Goal: Task Accomplishment & Management: Use online tool/utility

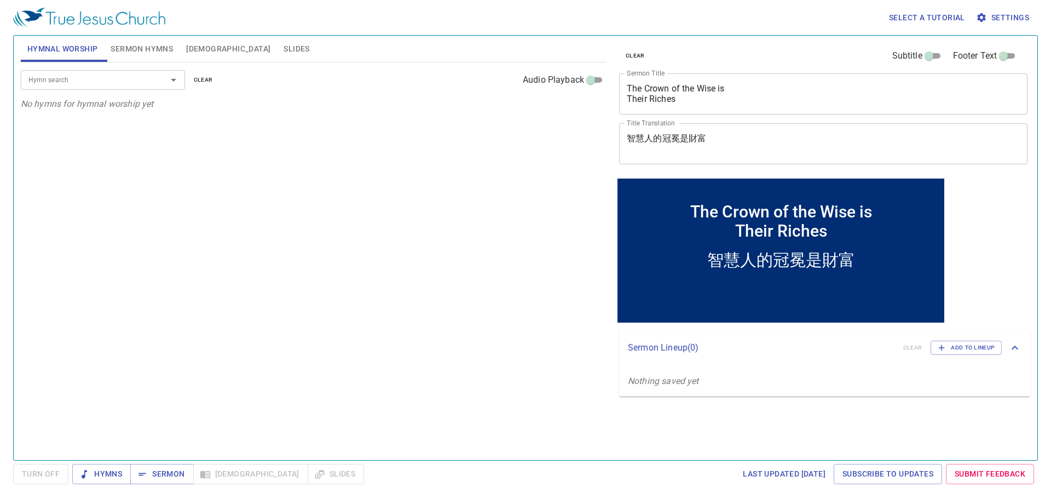
click at [82, 48] on span "Hymnal Worship" at bounding box center [62, 49] width 71 height 14
click at [108, 71] on div "Hymn search" at bounding box center [103, 79] width 164 height 19
type input "8"
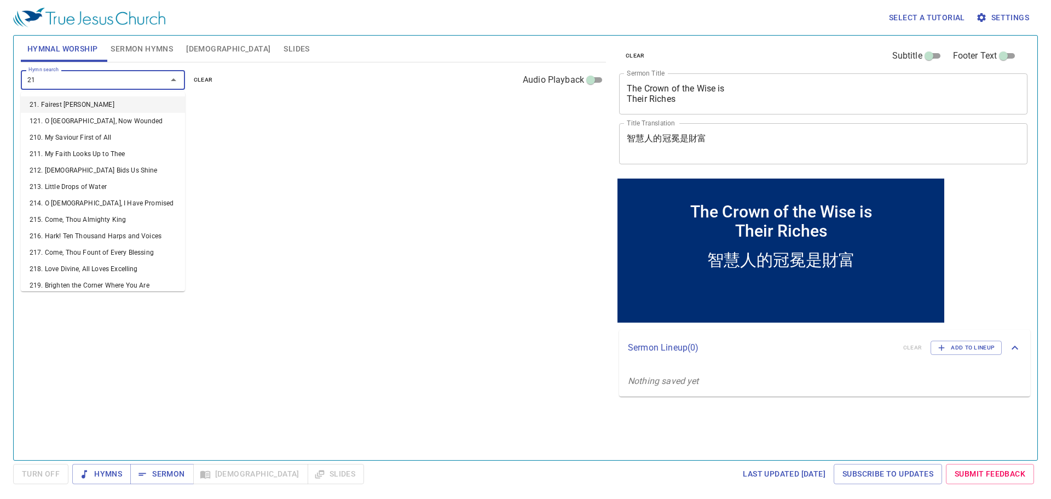
type input "216"
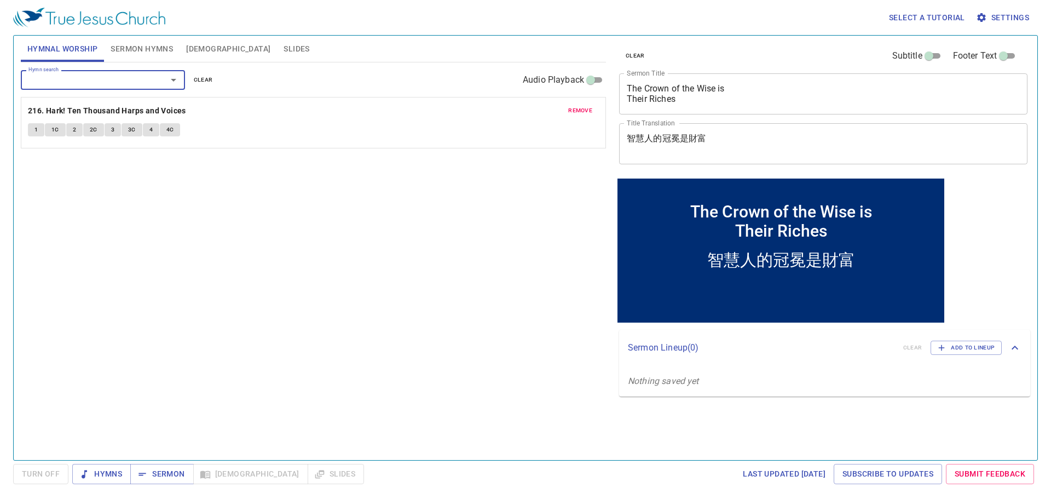
click at [585, 111] on span "remove" at bounding box center [580, 111] width 24 height 10
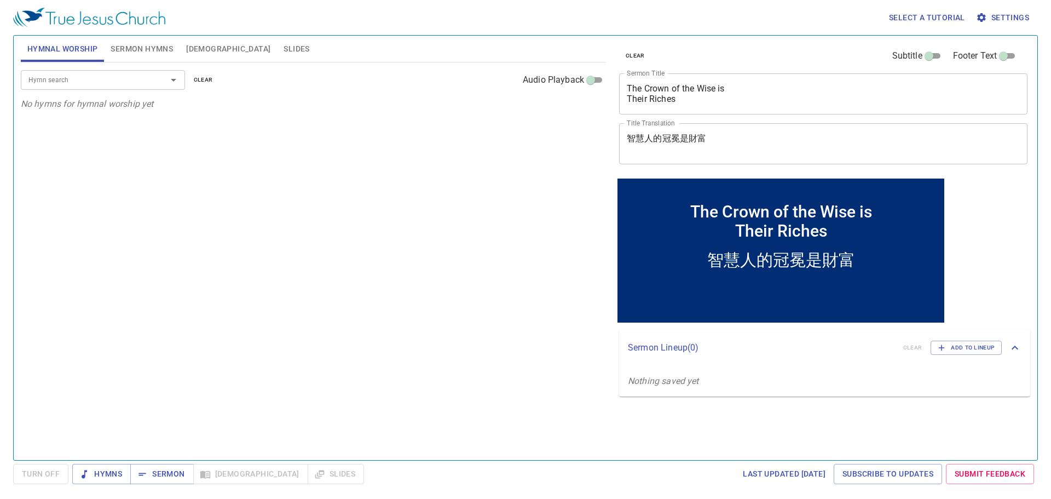
click at [105, 72] on div "Hymn search" at bounding box center [103, 79] width 164 height 19
type input "26"
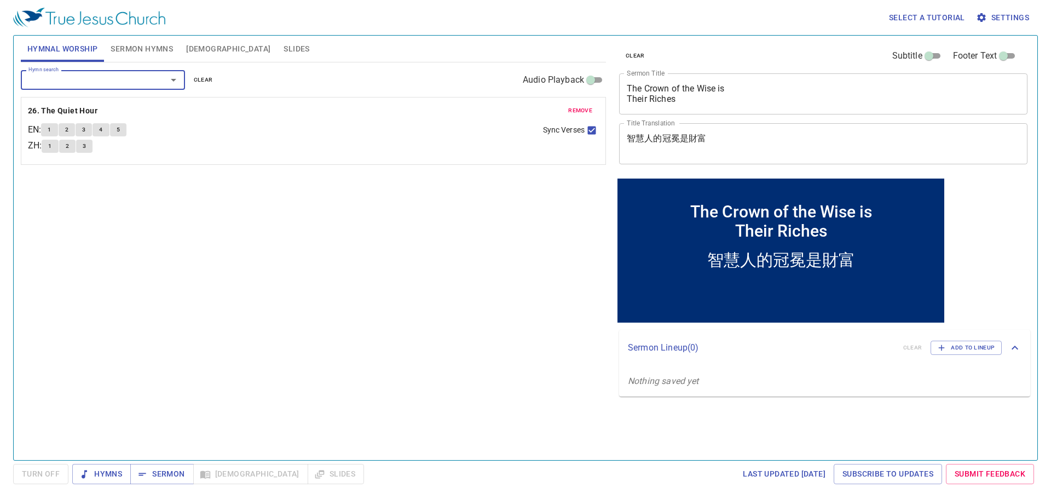
type input "0"
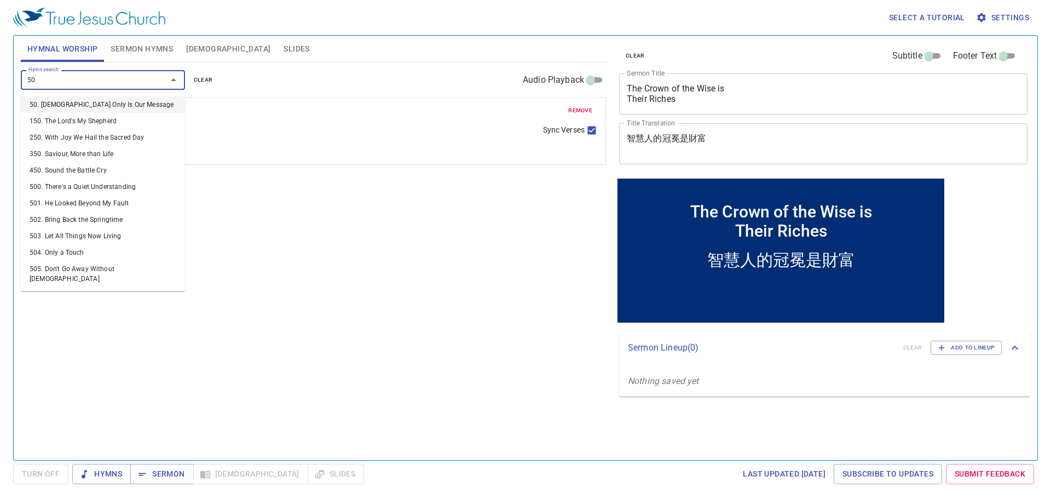
type input "500"
type input "136"
type input "221. More about Jesus Would I Know"
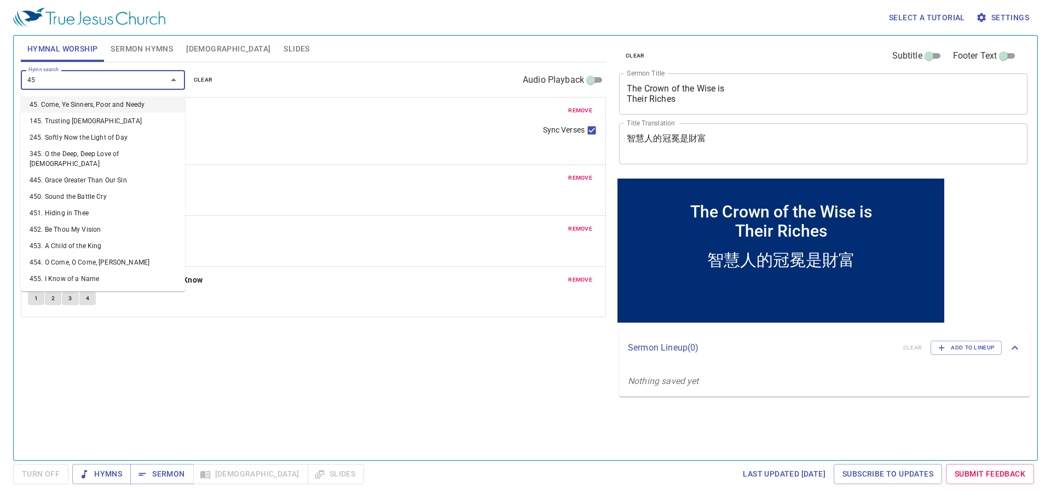
type input "455"
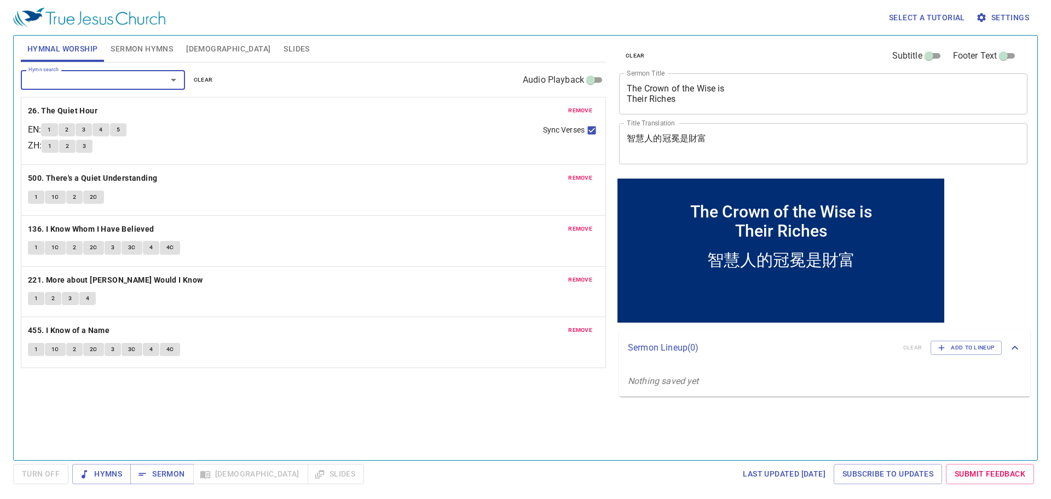
click at [141, 49] on span "Sermon Hymns" at bounding box center [142, 49] width 62 height 14
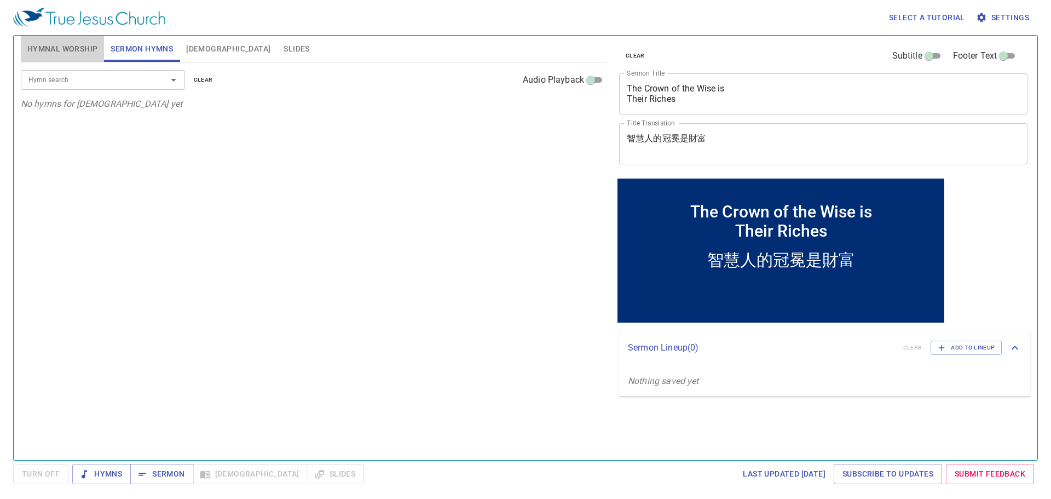
click at [82, 50] on span "Hymnal Worship" at bounding box center [62, 49] width 71 height 14
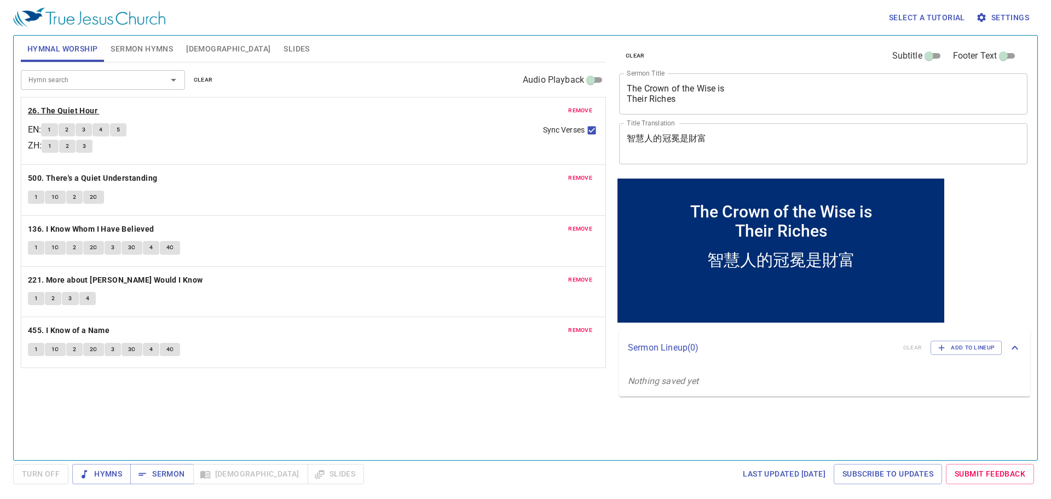
click at [65, 110] on b "26. The Quiet Hour" at bounding box center [63, 111] width 70 height 14
click at [45, 130] on button "1" at bounding box center [49, 129] width 16 height 13
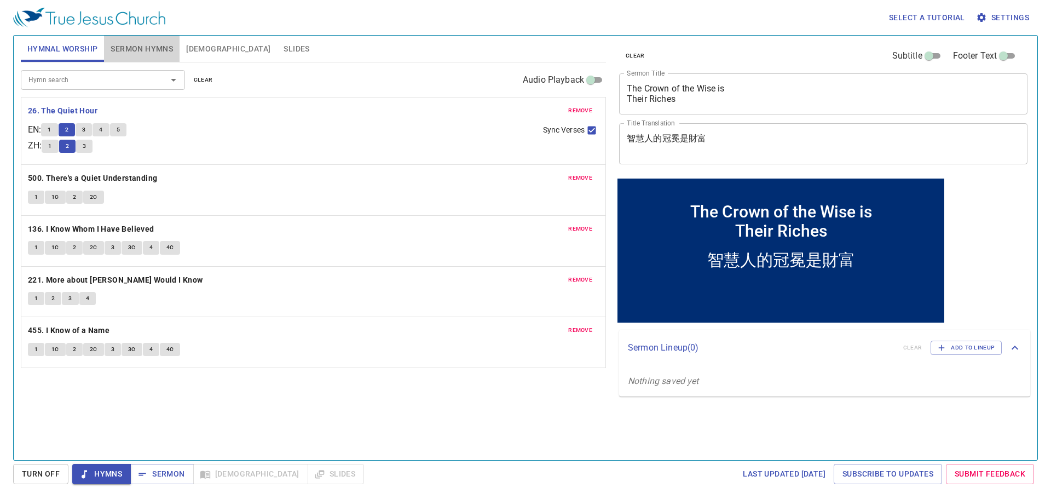
click at [166, 45] on span "Sermon Hymns" at bounding box center [142, 49] width 62 height 14
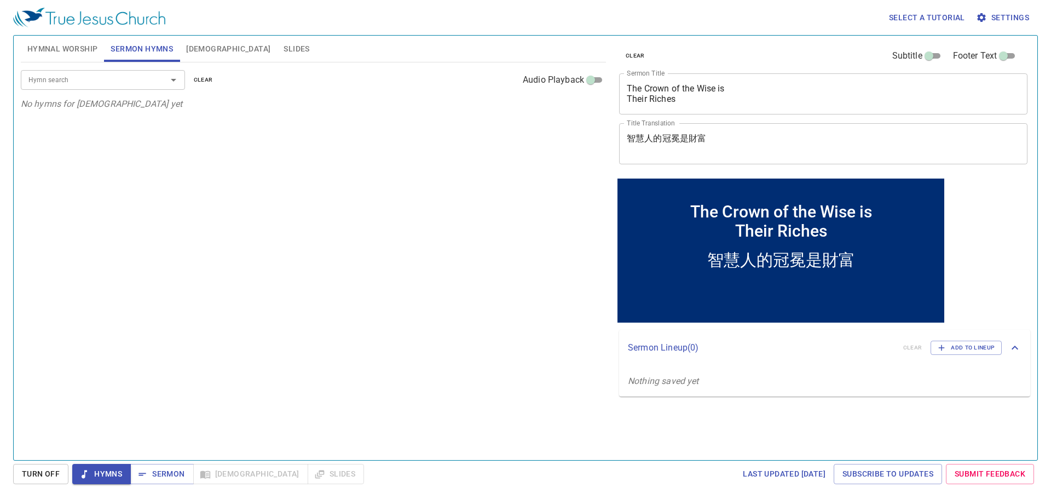
click at [137, 73] on div "Hymn search" at bounding box center [103, 79] width 164 height 19
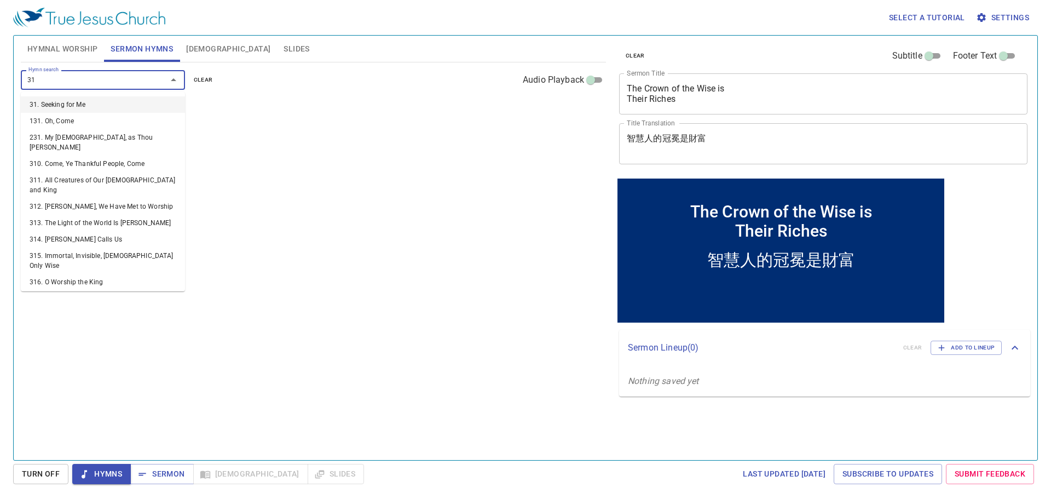
type input "315"
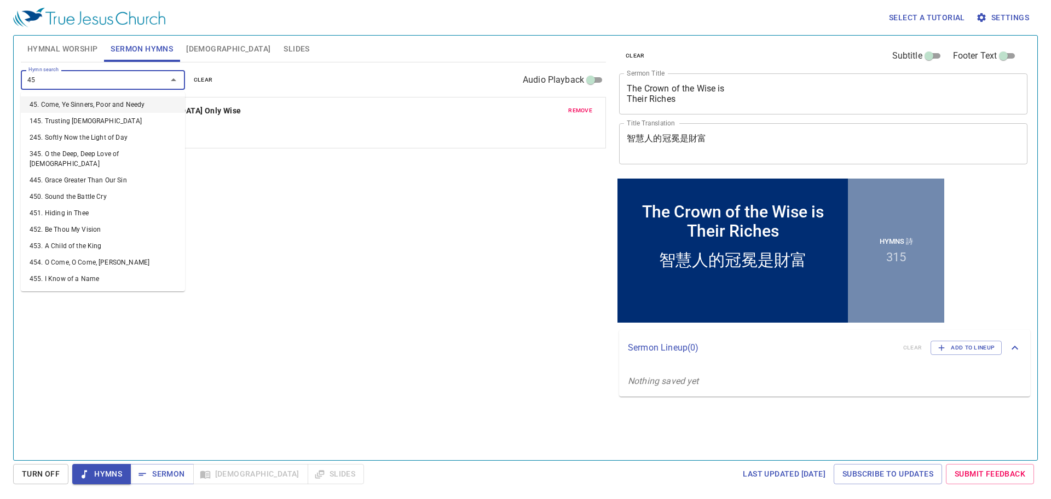
type input "452"
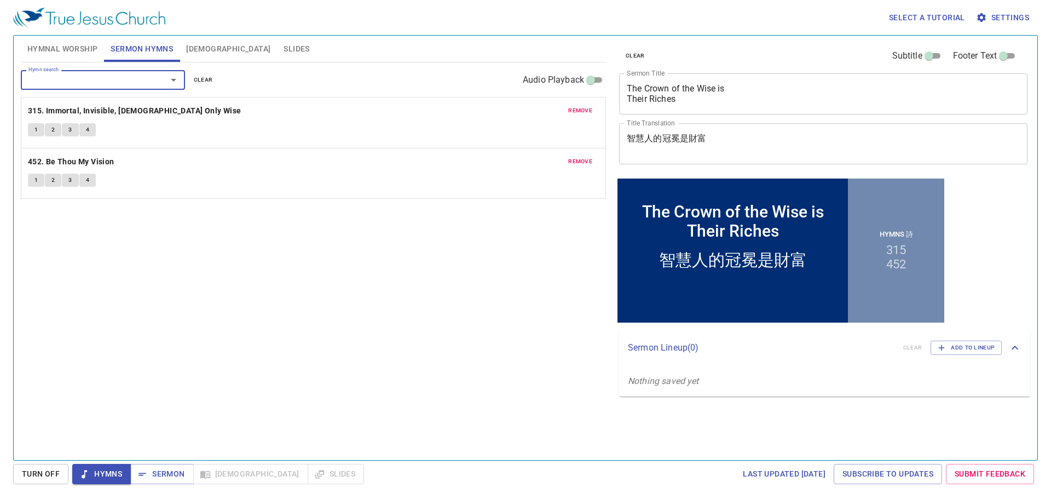
click at [82, 48] on span "Hymnal Worship" at bounding box center [62, 49] width 71 height 14
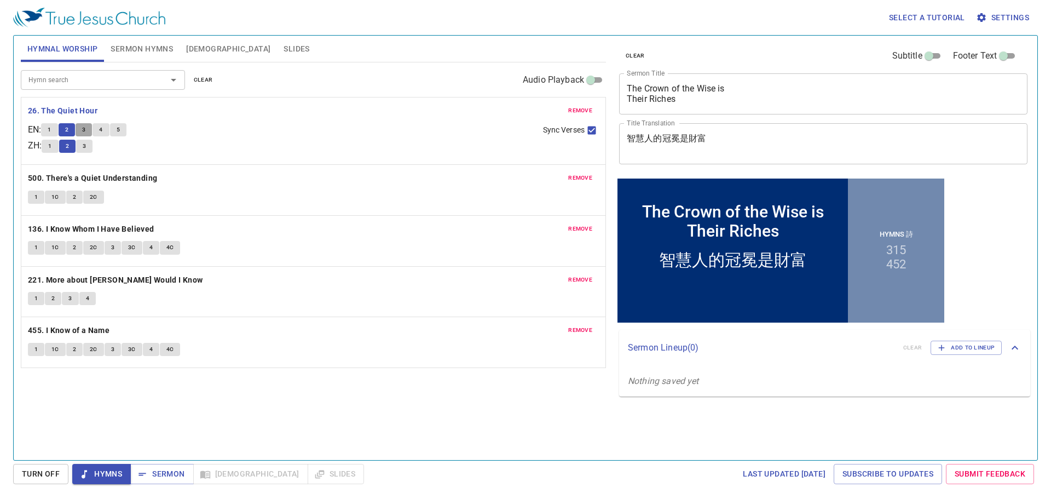
click at [85, 130] on span "3" at bounding box center [83, 130] width 3 height 10
click at [136, 43] on span "Sermon Hymns" at bounding box center [142, 49] width 62 height 14
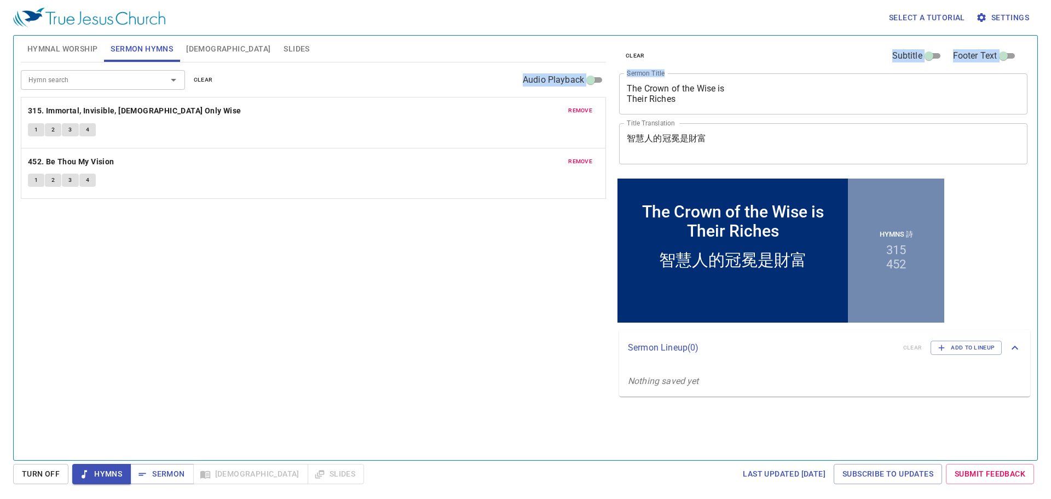
drag, startPoint x: 707, startPoint y: 108, endPoint x: 604, endPoint y: 77, distance: 108.1
click at [604, 77] on div "Hymnal Worship Sermon Hymns Bible Slides Hymn search Hymn search clear Audio Pl…" at bounding box center [525, 243] width 1018 height 424
click at [710, 96] on textarea "The Crown of the Wise is Their Riches" at bounding box center [823, 93] width 393 height 21
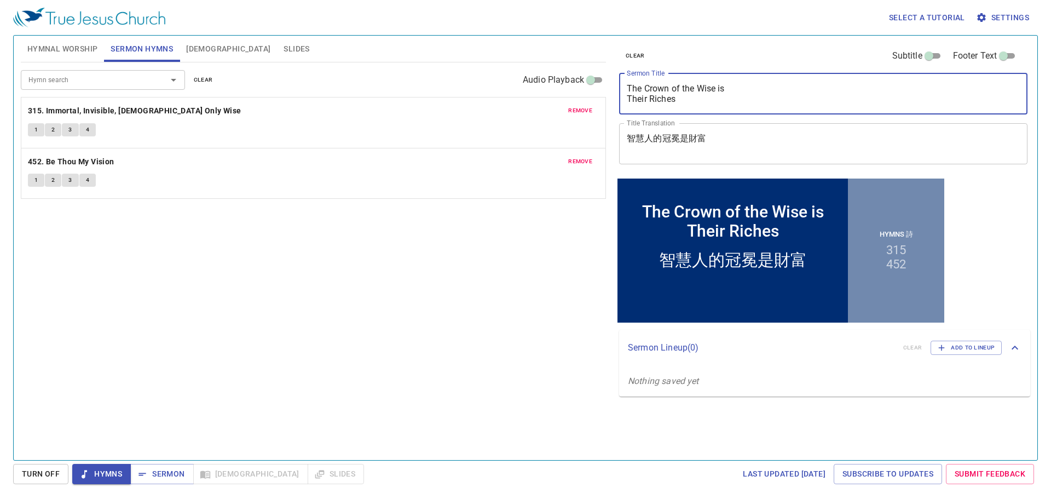
drag, startPoint x: 710, startPoint y: 96, endPoint x: 625, endPoint y: 76, distance: 87.3
click at [625, 76] on div "The Crown of the Wise is Their Riches x Sermon Title" at bounding box center [823, 93] width 408 height 41
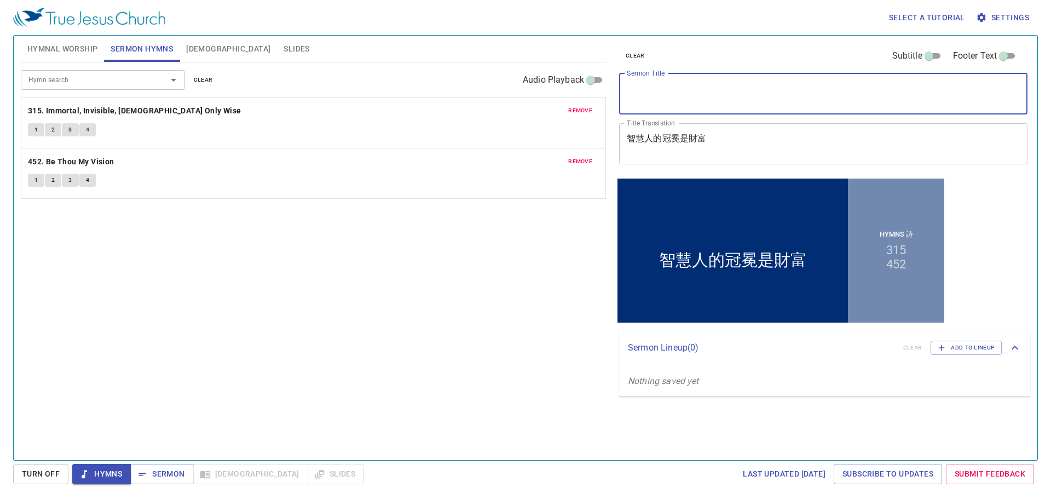
paste textarea "wisdom is supreme"
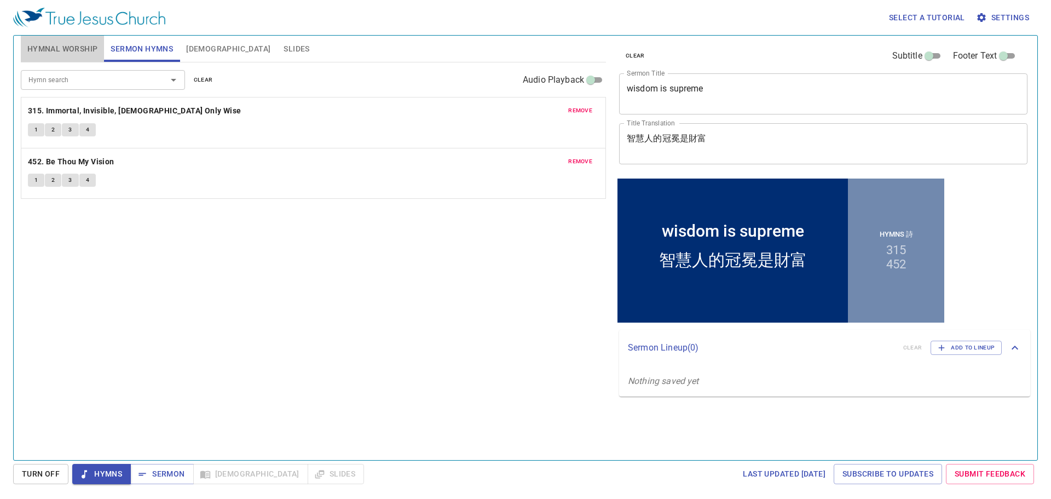
click at [63, 49] on span "Hymnal Worship" at bounding box center [62, 49] width 71 height 14
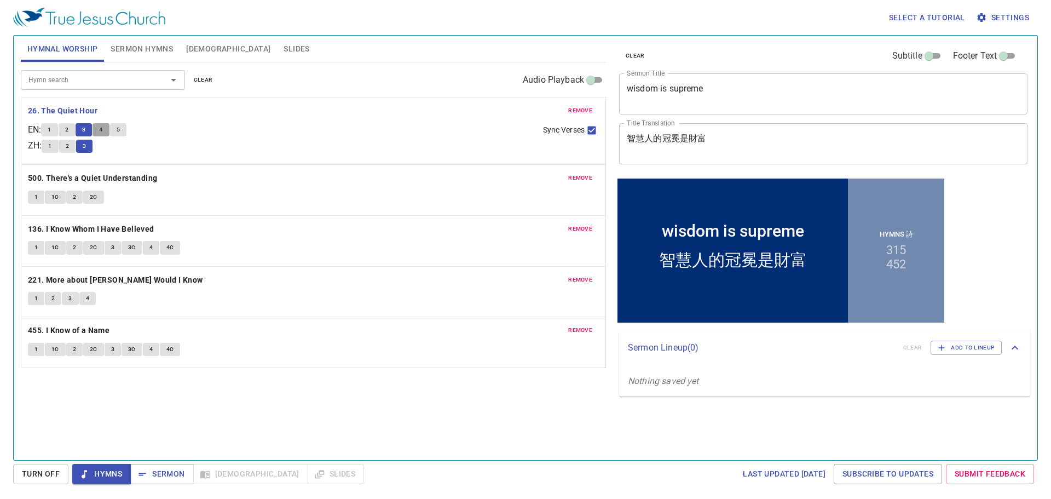
click at [99, 124] on button "4" at bounding box center [101, 129] width 16 height 13
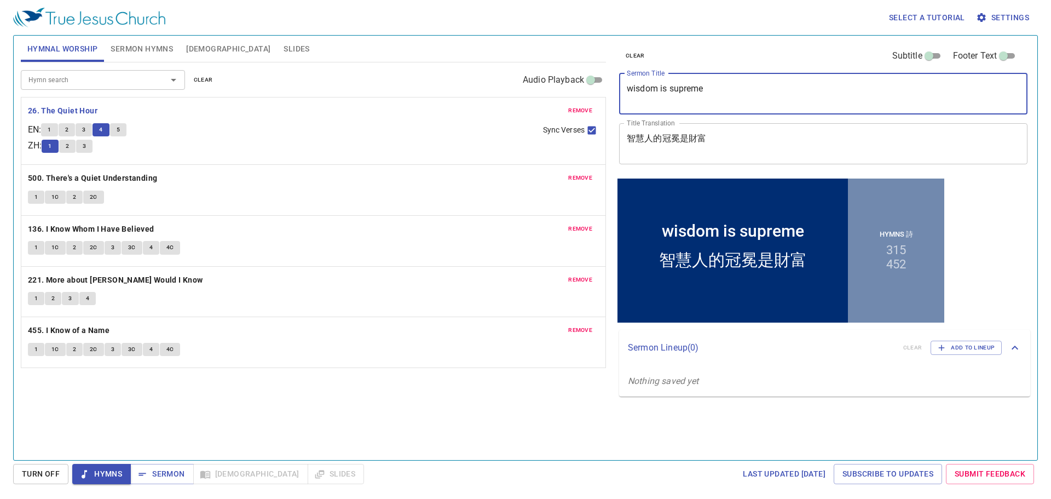
click at [630, 88] on textarea "wisdom is supreme" at bounding box center [823, 93] width 393 height 21
click at [631, 90] on textarea "wisdom is supreme" at bounding box center [823, 93] width 393 height 21
type textarea "Wisdom Is Supreme"
click at [719, 148] on textarea "智慧人的冠冕是財富" at bounding box center [823, 143] width 393 height 21
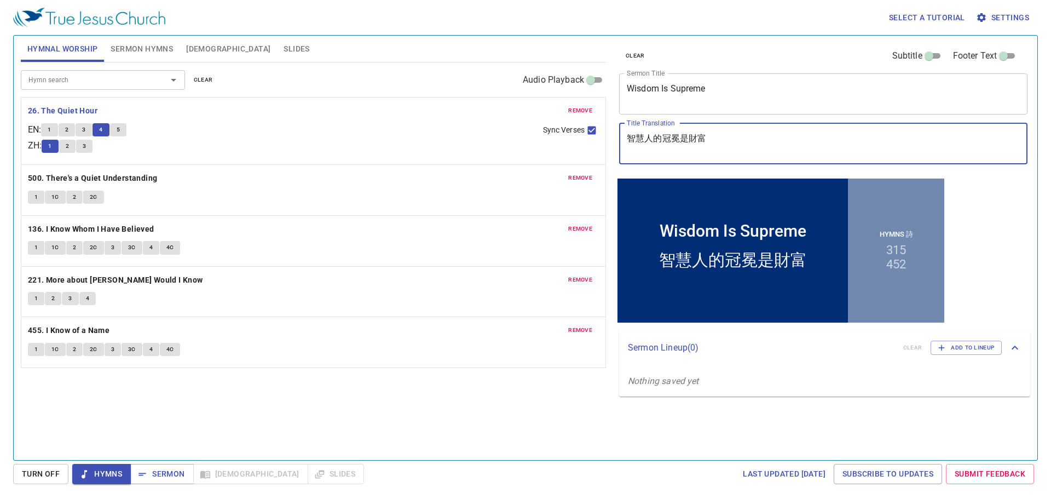
drag, startPoint x: 718, startPoint y: 145, endPoint x: 624, endPoint y: 147, distance: 94.2
click at [624, 147] on div "智慧人的冠冕是財富 x Title Translation" at bounding box center [823, 143] width 408 height 41
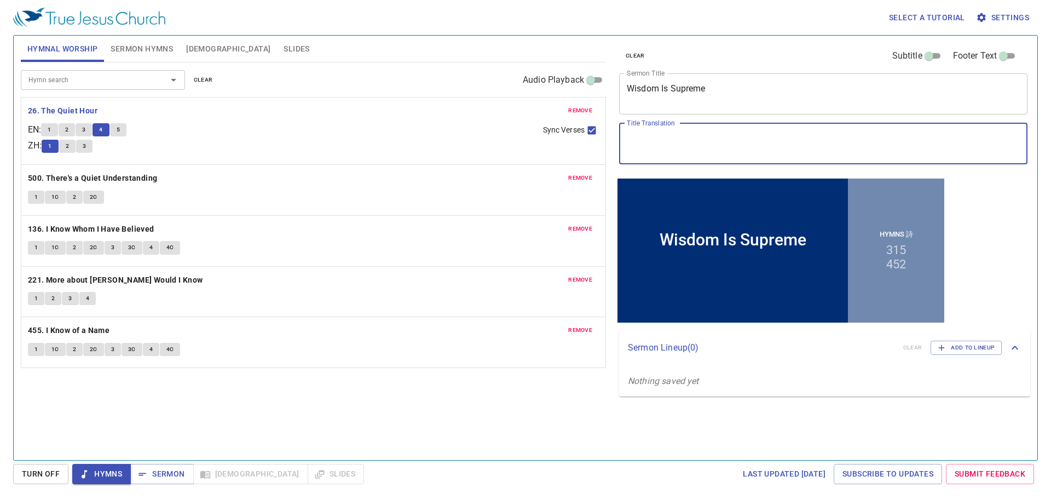
click at [125, 135] on button "5" at bounding box center [118, 129] width 16 height 13
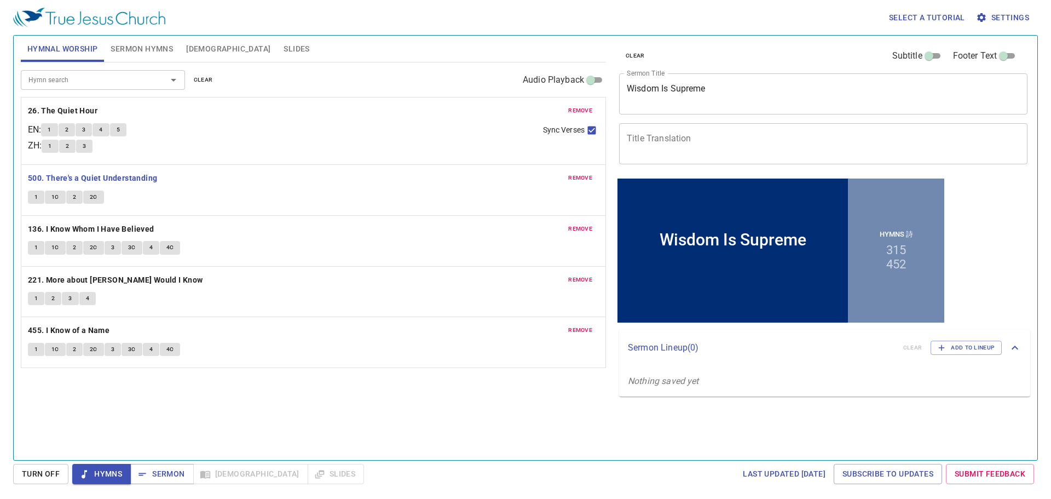
click at [34, 197] on span "1" at bounding box center [35, 197] width 3 height 10
click at [664, 149] on textarea "Title Translation" at bounding box center [823, 143] width 393 height 21
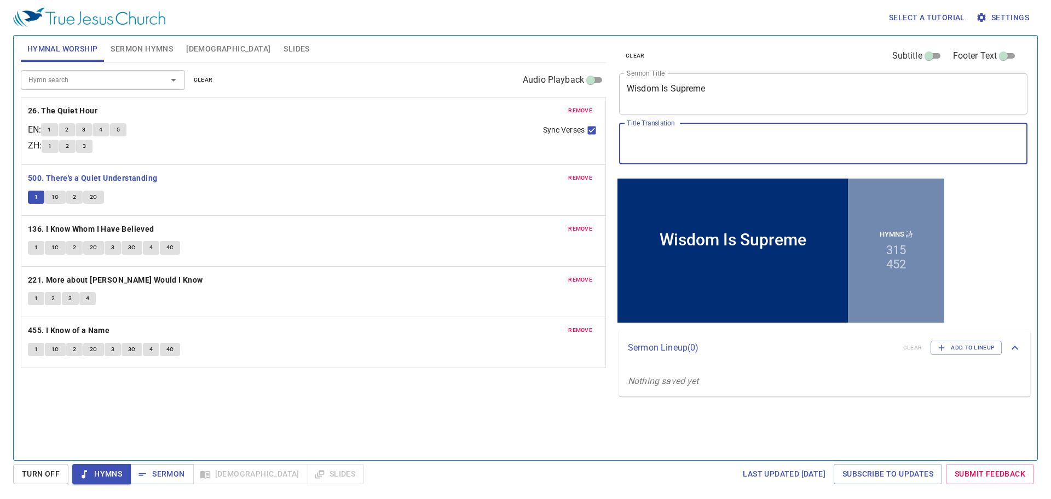
paste textarea "智慧為首"
type textarea "智慧為首"
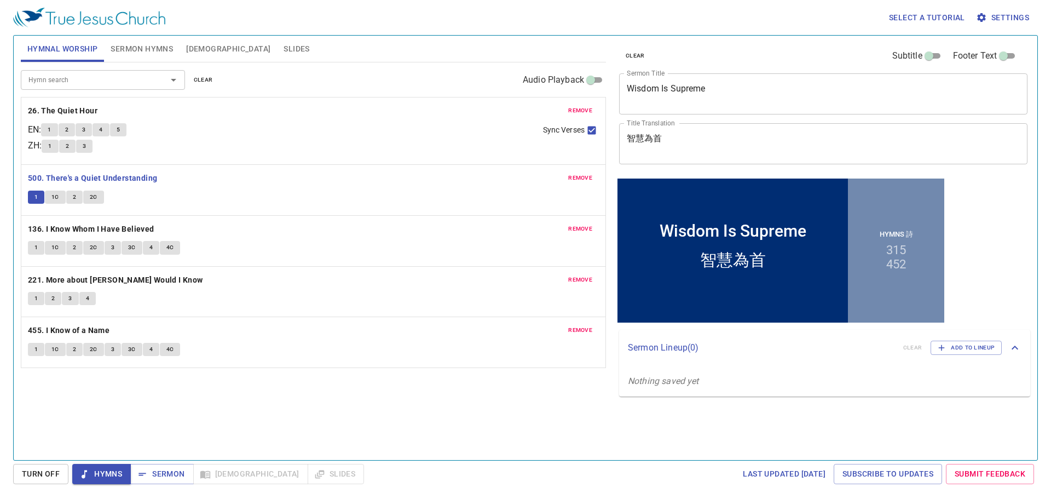
drag, startPoint x: 339, startPoint y: 427, endPoint x: 314, endPoint y: 450, distance: 34.5
click at [37, 194] on span "1" at bounding box center [35, 197] width 3 height 10
click at [62, 199] on button "1C" at bounding box center [55, 197] width 21 height 13
click at [37, 252] on span "1" at bounding box center [35, 248] width 3 height 10
drag, startPoint x: 37, startPoint y: 347, endPoint x: 44, endPoint y: 352, distance: 8.7
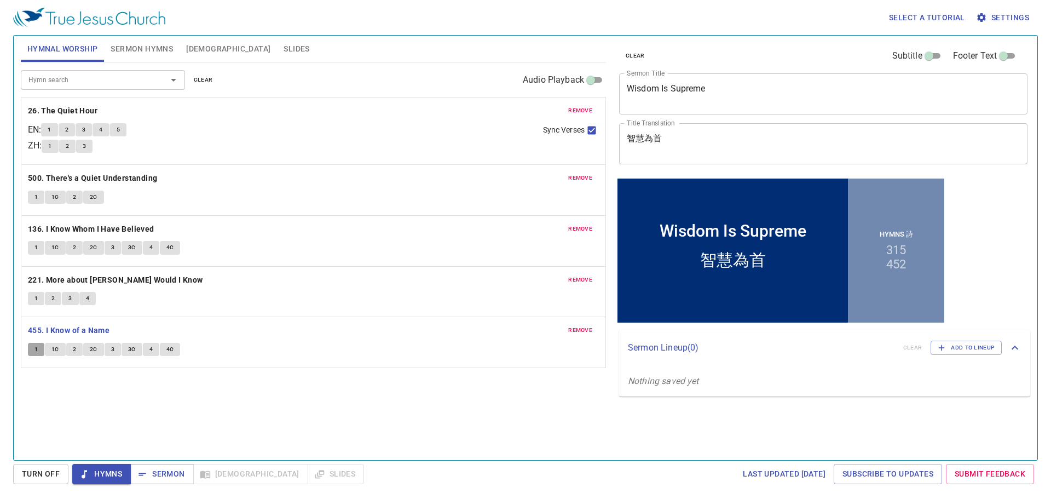
click at [39, 348] on button "1" at bounding box center [36, 349] width 16 height 13
click at [141, 54] on span "Sermon Hymns" at bounding box center [142, 49] width 62 height 14
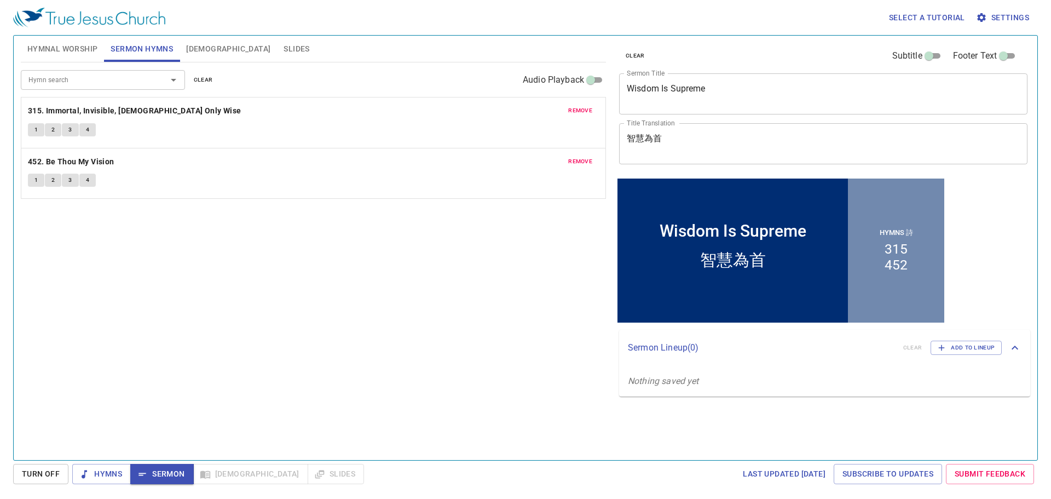
click at [33, 131] on button "1" at bounding box center [36, 129] width 16 height 13
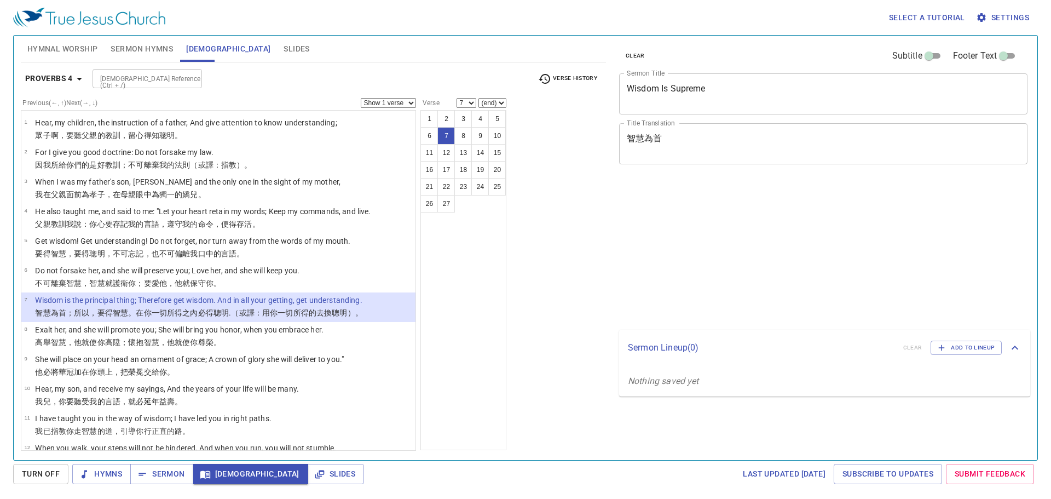
select select "7"
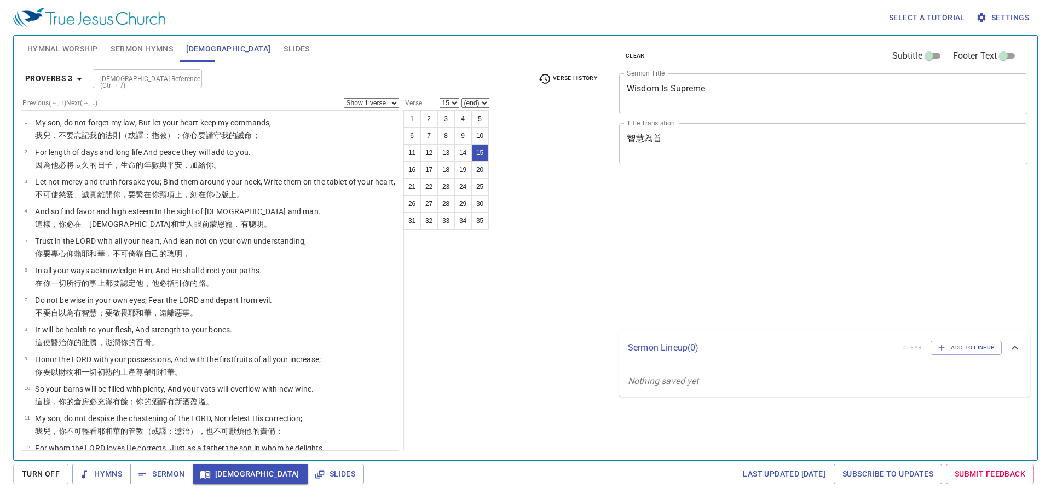
select select "15"
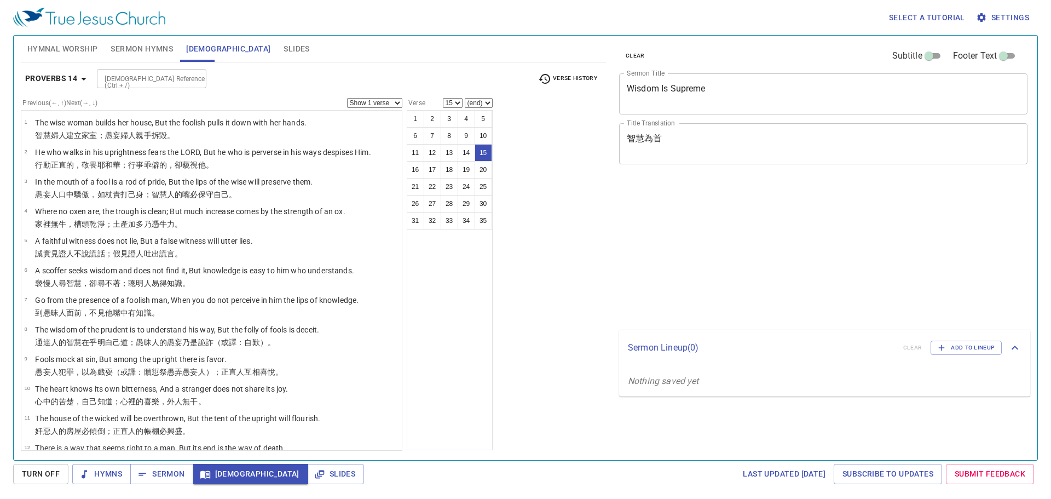
select select "15"
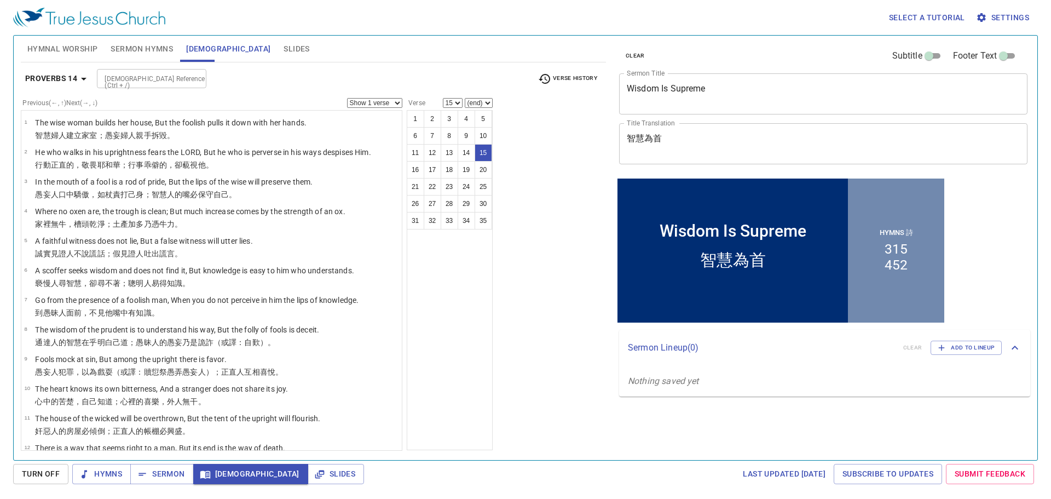
scroll to position [234, 0]
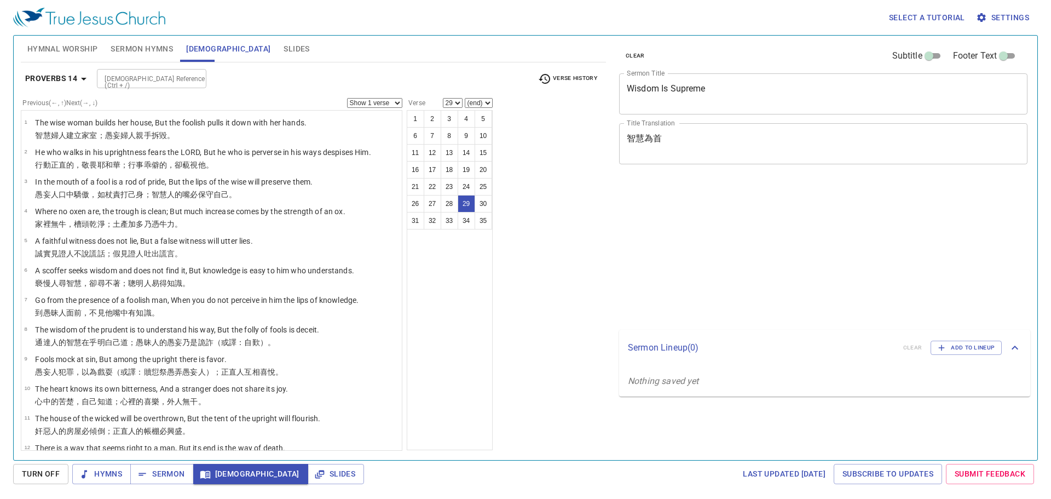
select select "29"
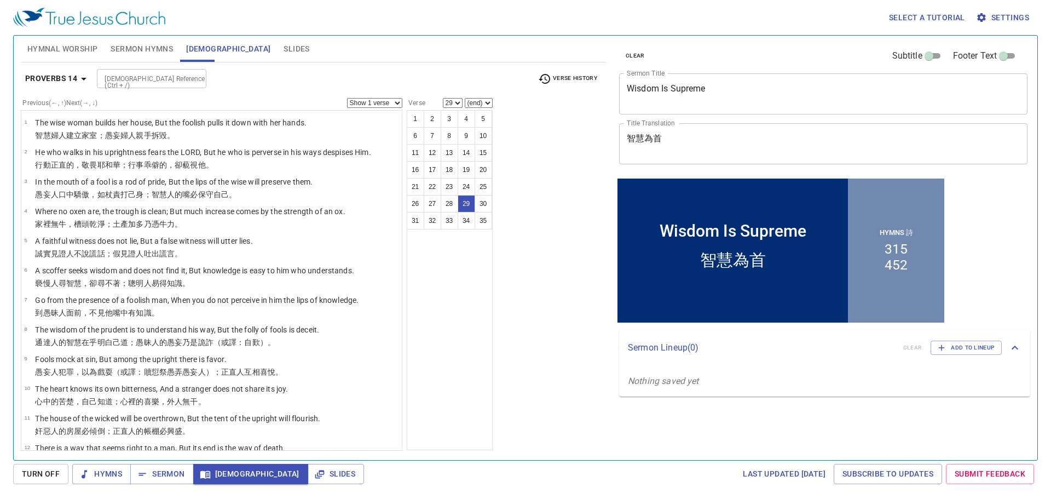
scroll to position [648, 0]
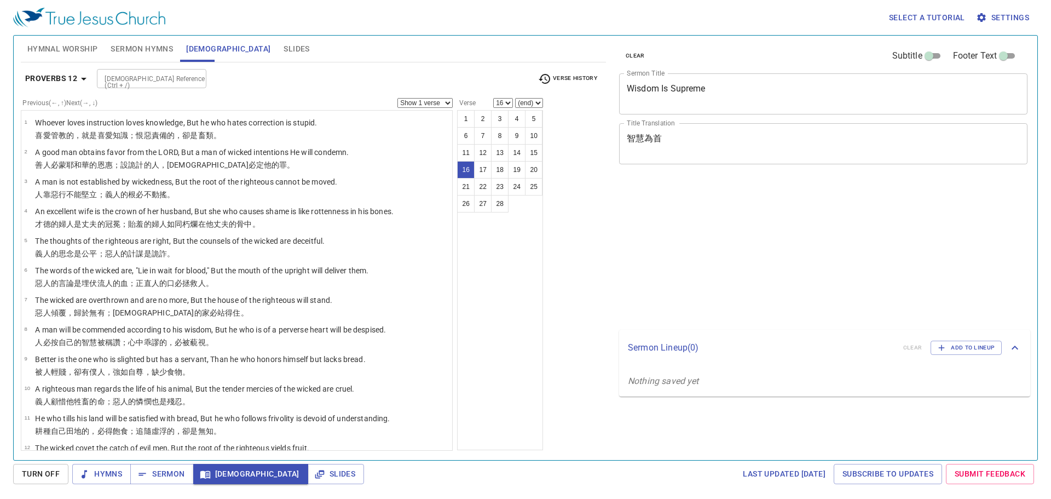
select select "16"
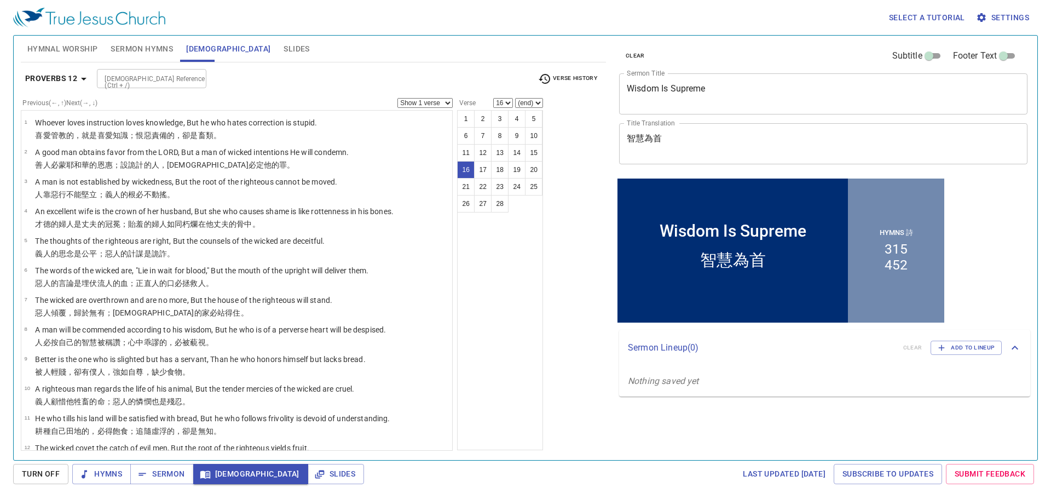
scroll to position [263, 0]
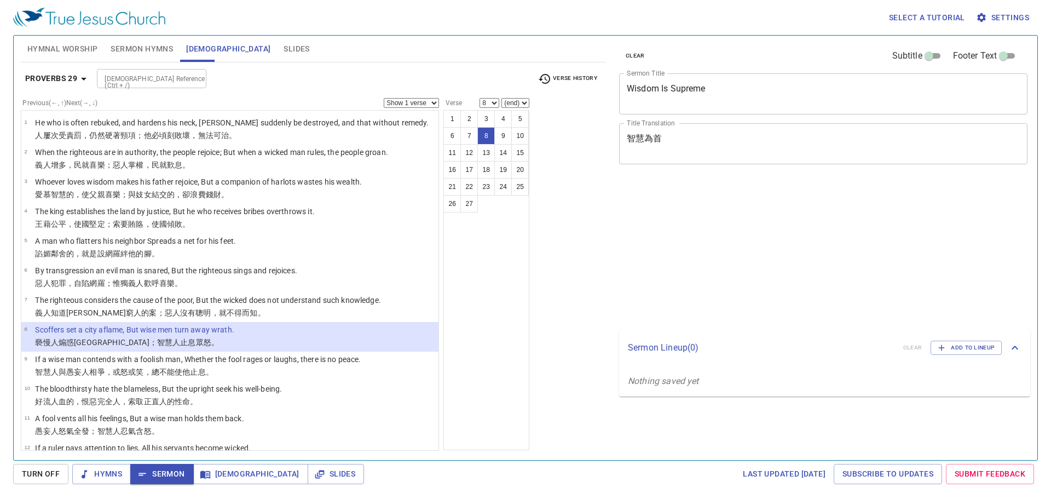
select select "8"
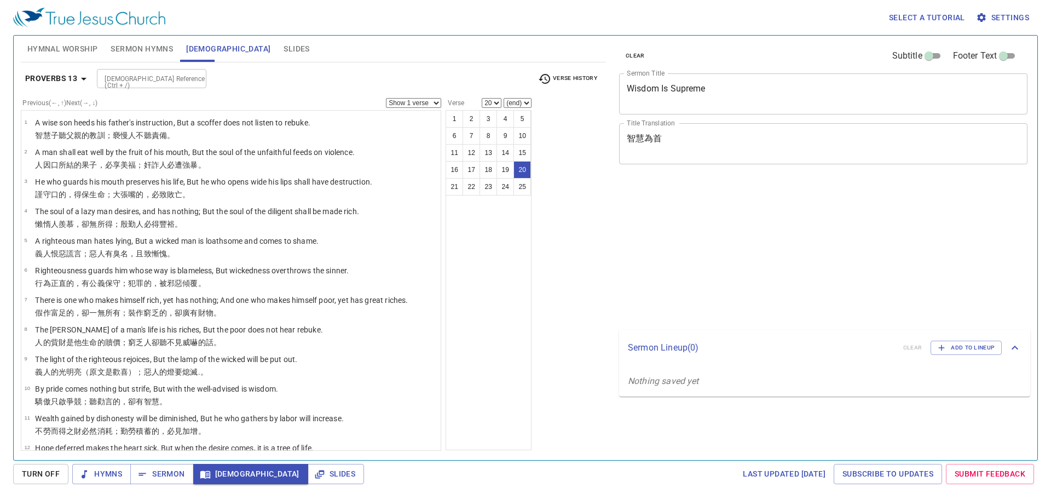
select select "20"
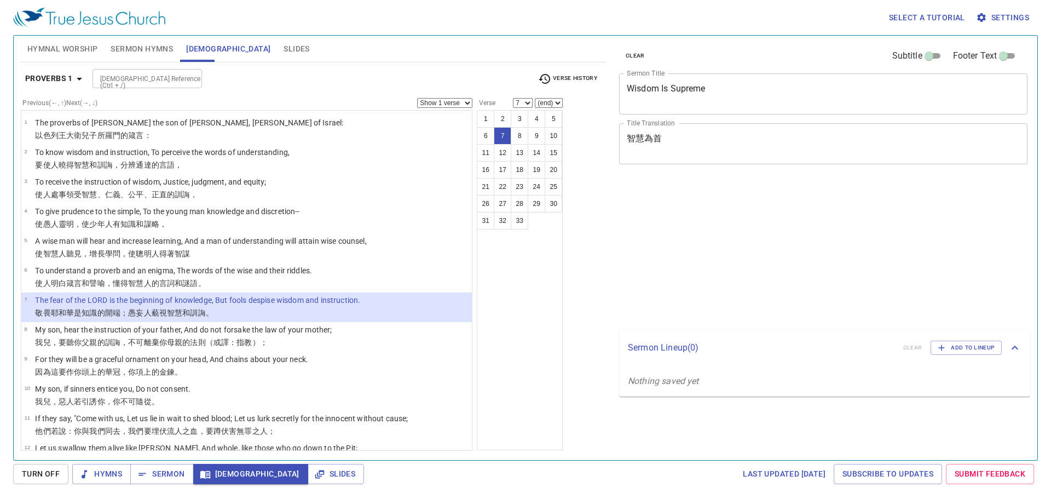
select select "7"
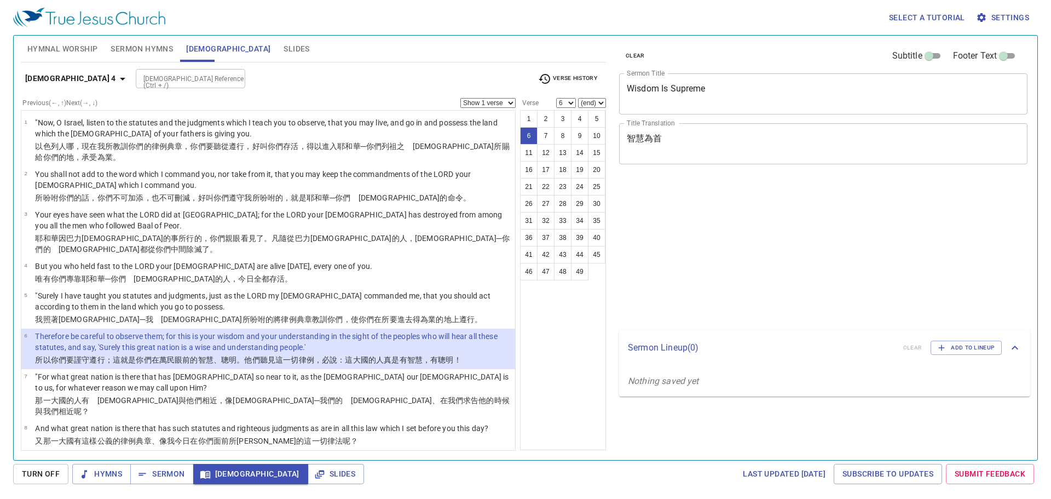
select select "6"
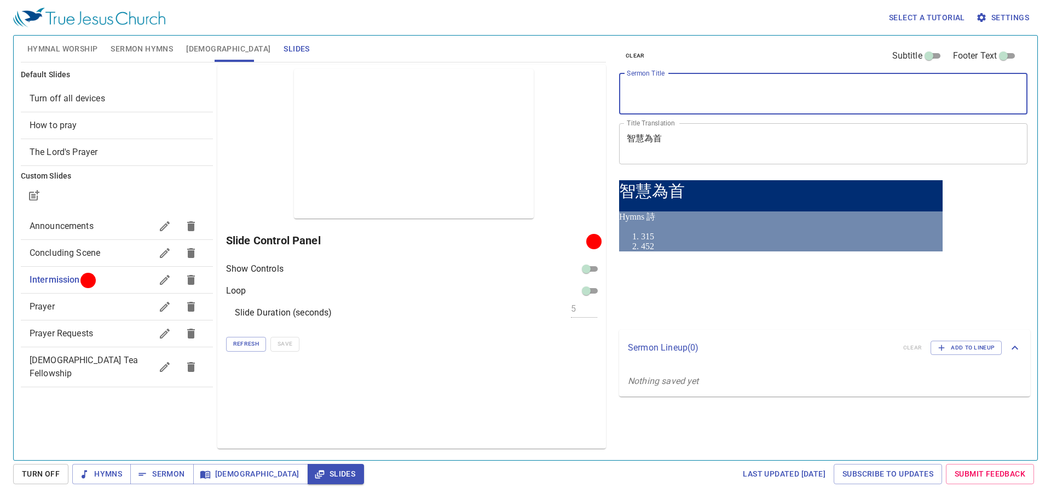
type textarea "Demonology (1): Why we need to talk about itt"
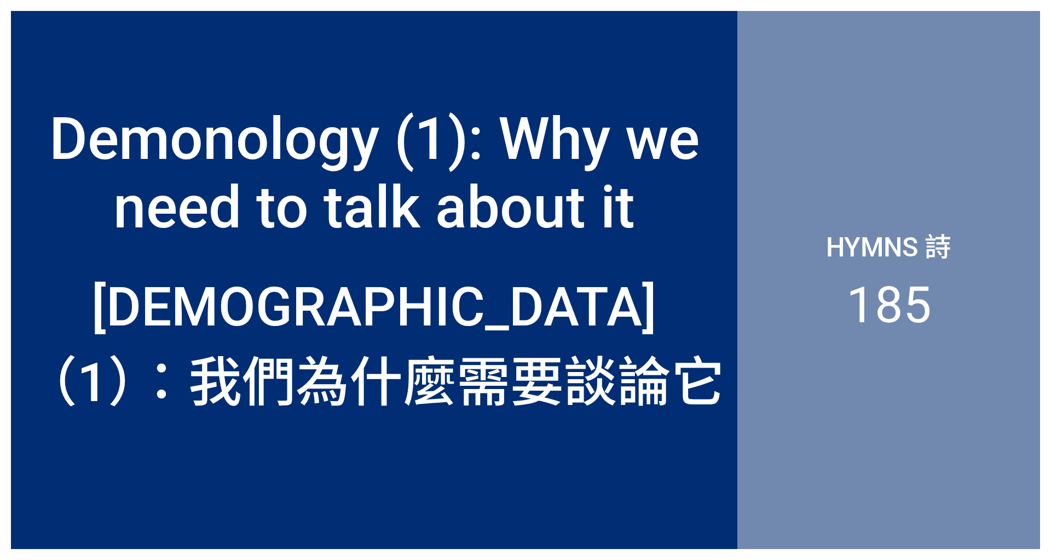
drag, startPoint x: 156, startPoint y: 353, endPoint x: 486, endPoint y: 379, distance: 330.7
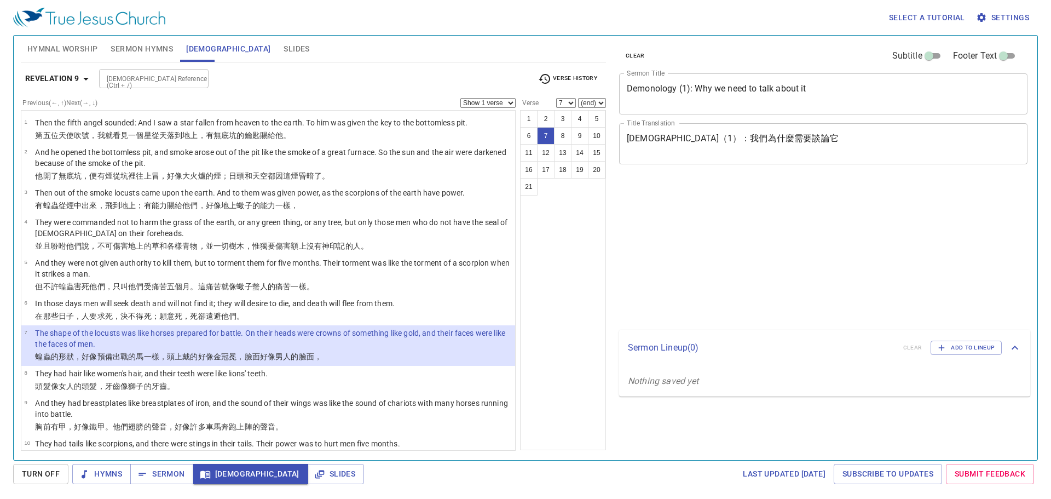
select select "7"
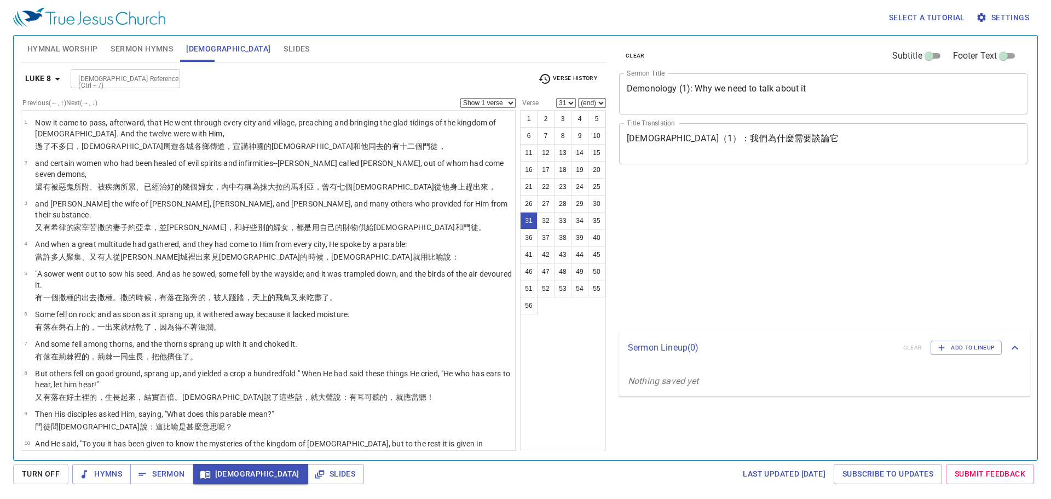
select select "31"
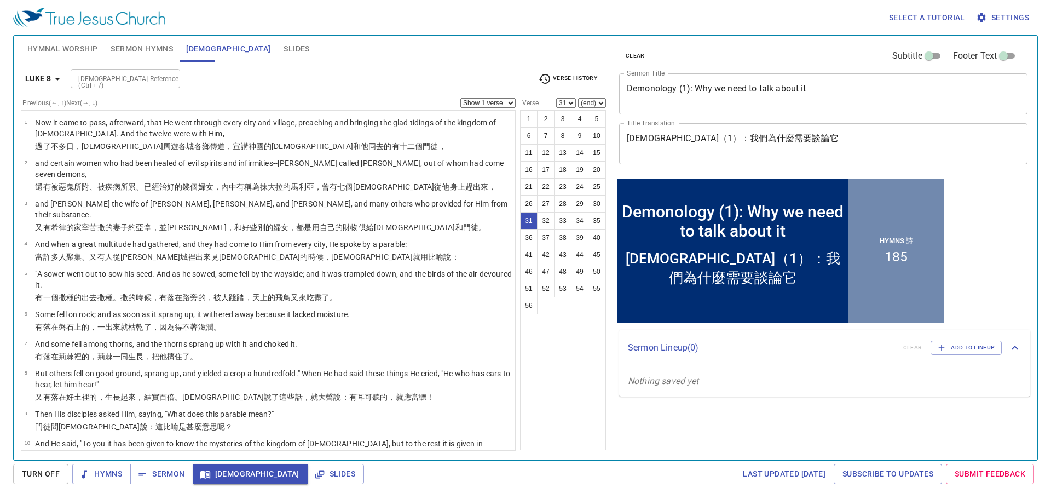
scroll to position [882, 0]
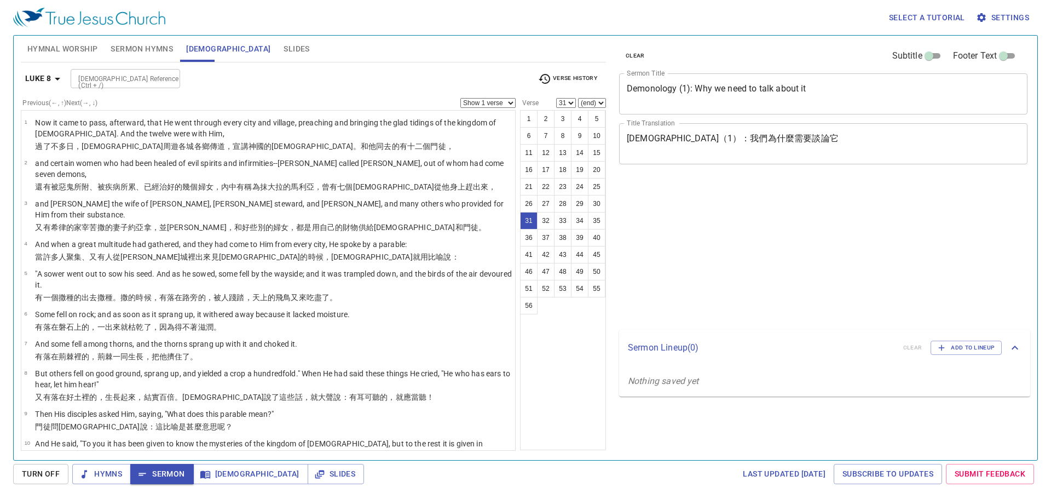
select select "31"
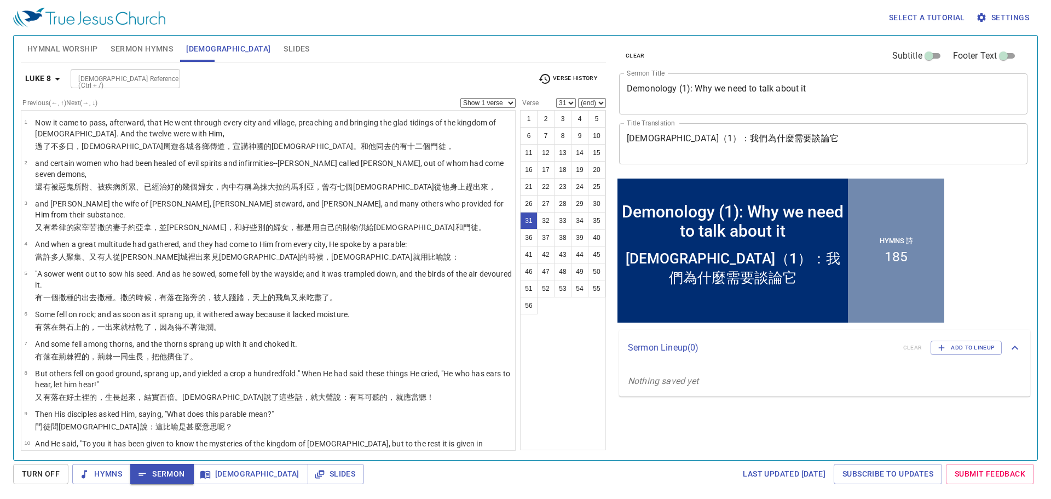
scroll to position [882, 0]
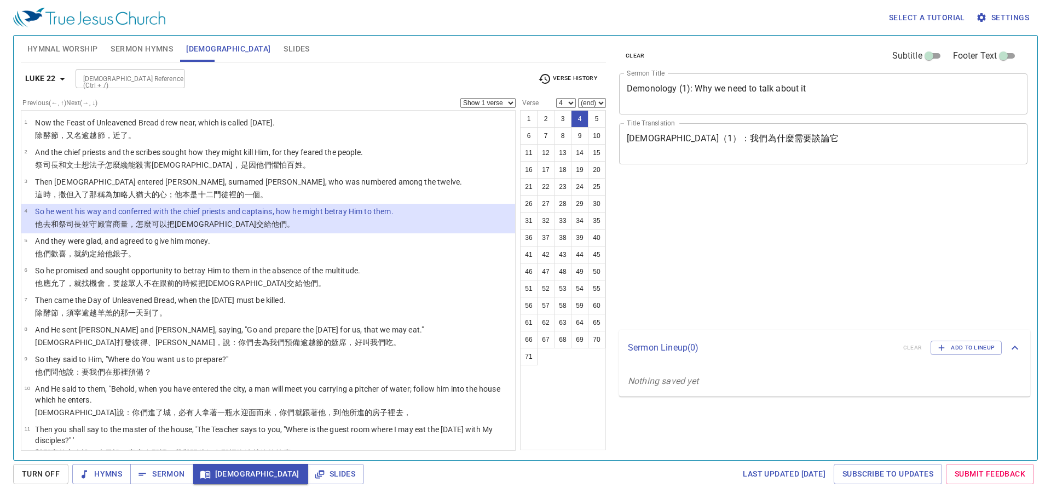
select select "4"
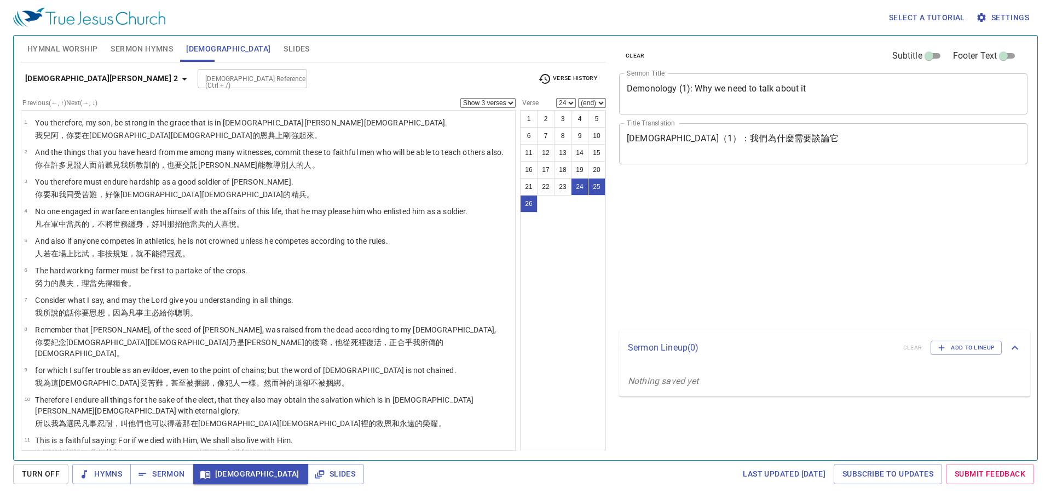
select select "3"
select select "24"
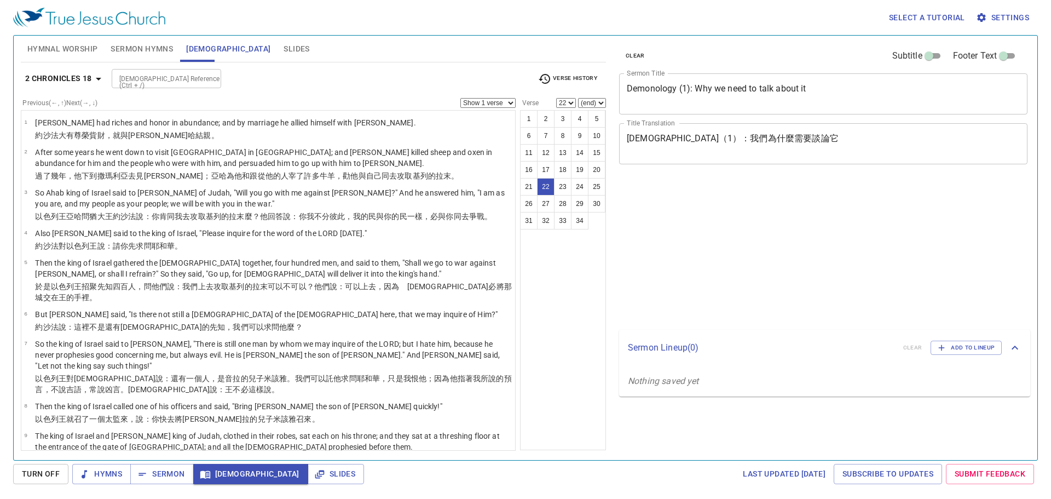
select select "22"
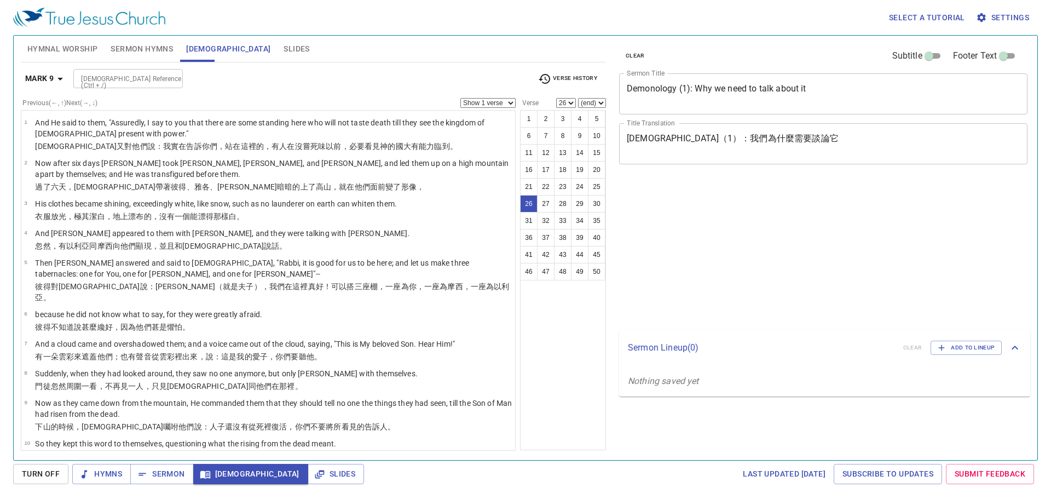
select select "26"
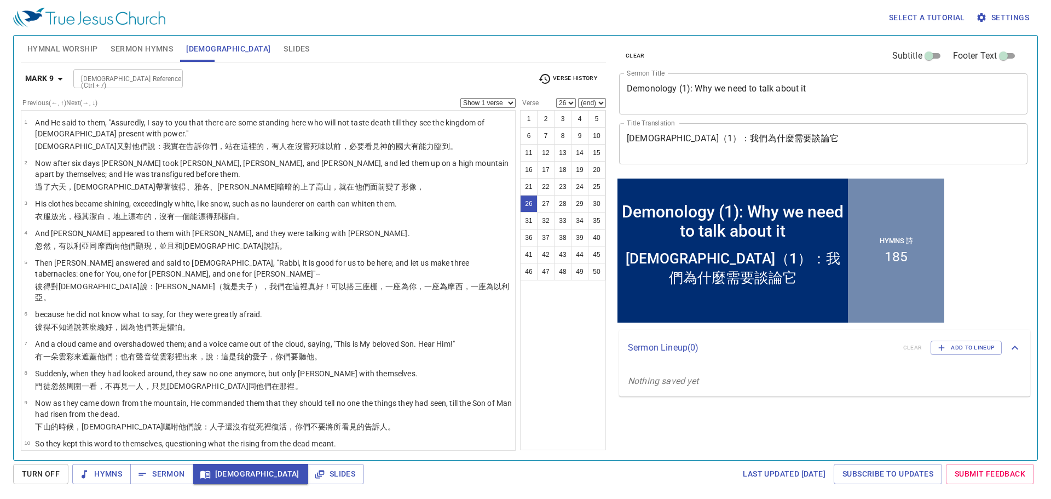
scroll to position [687, 0]
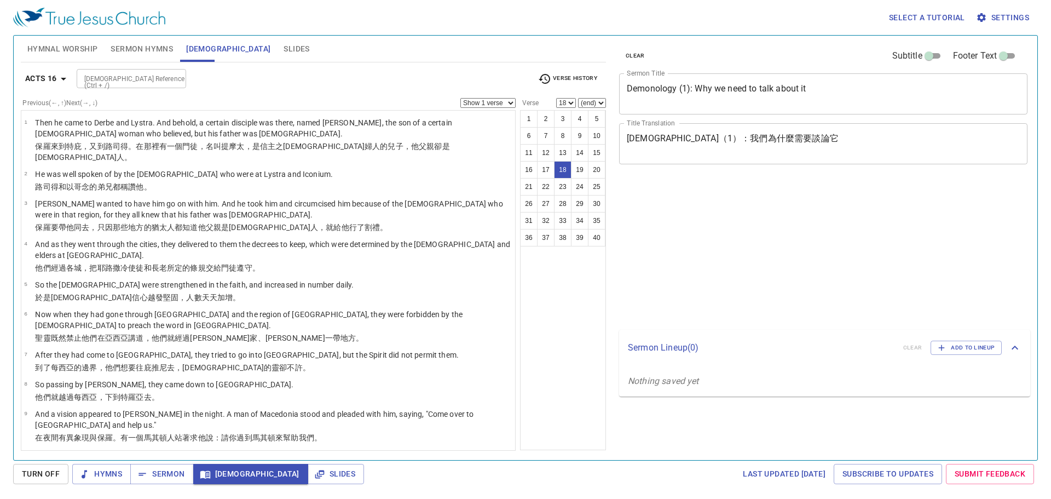
select select "18"
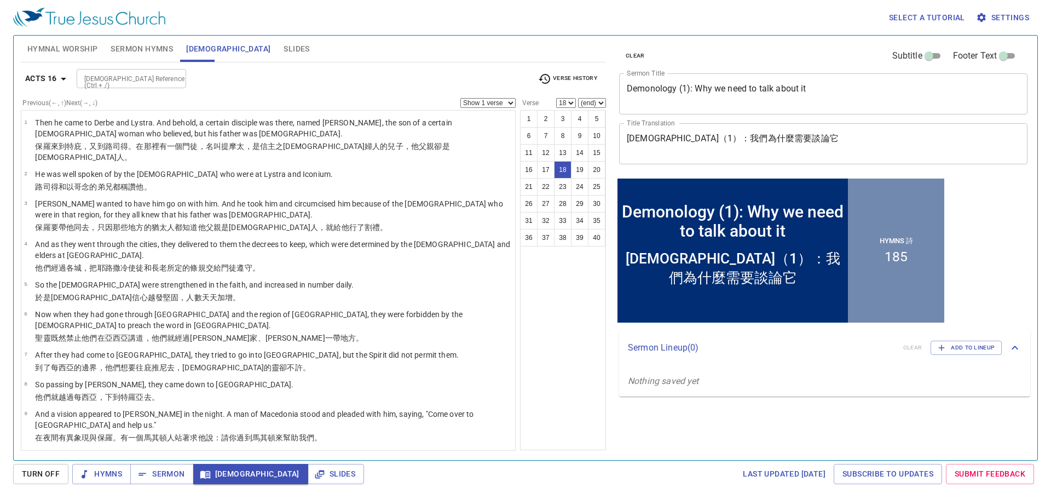
scroll to position [397, 0]
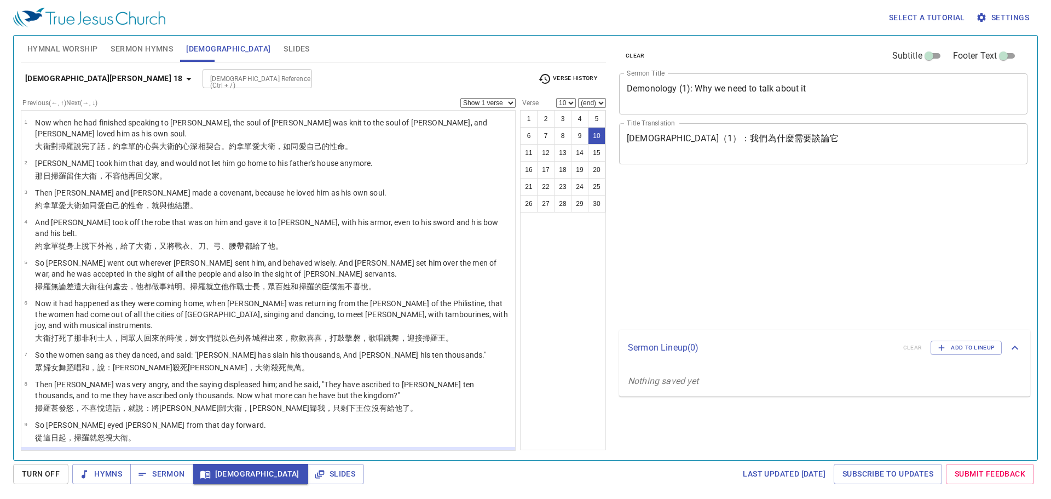
select select "10"
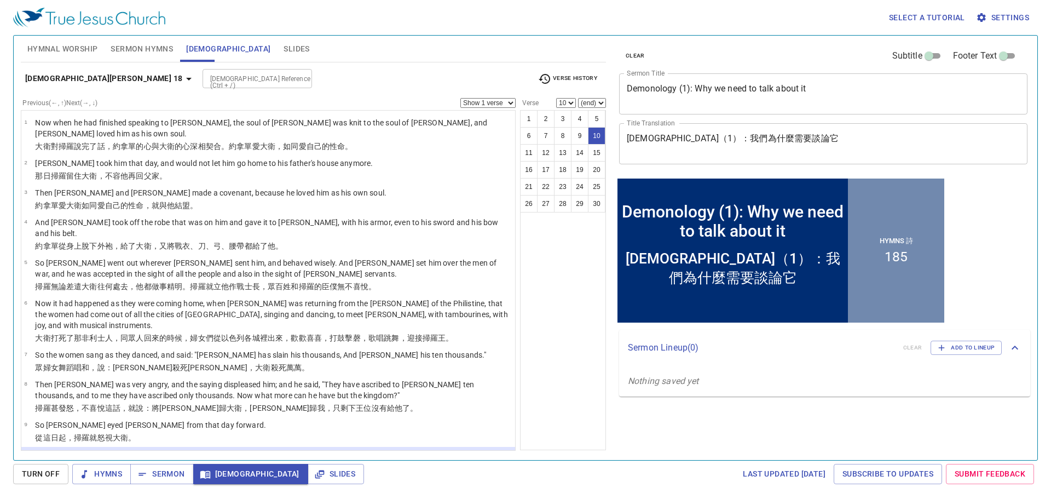
scroll to position [165, 0]
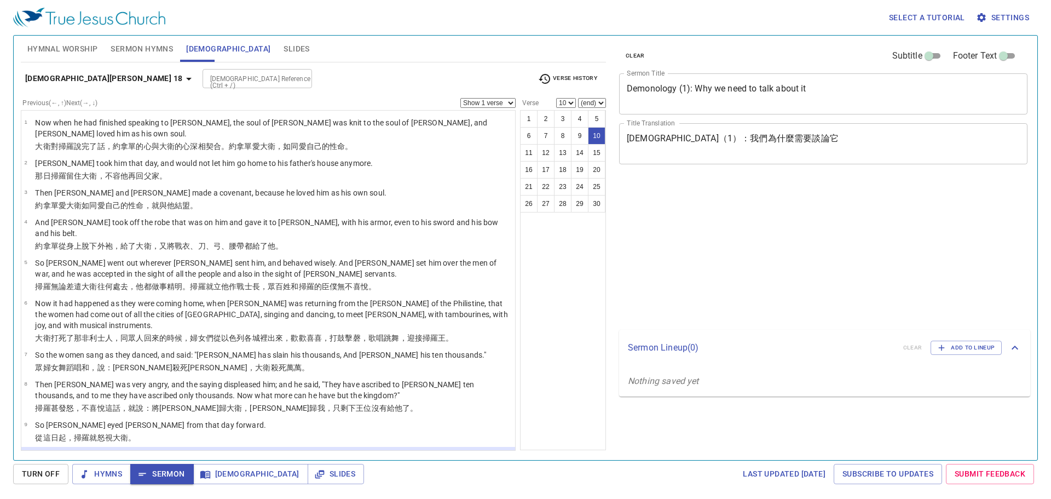
select select "10"
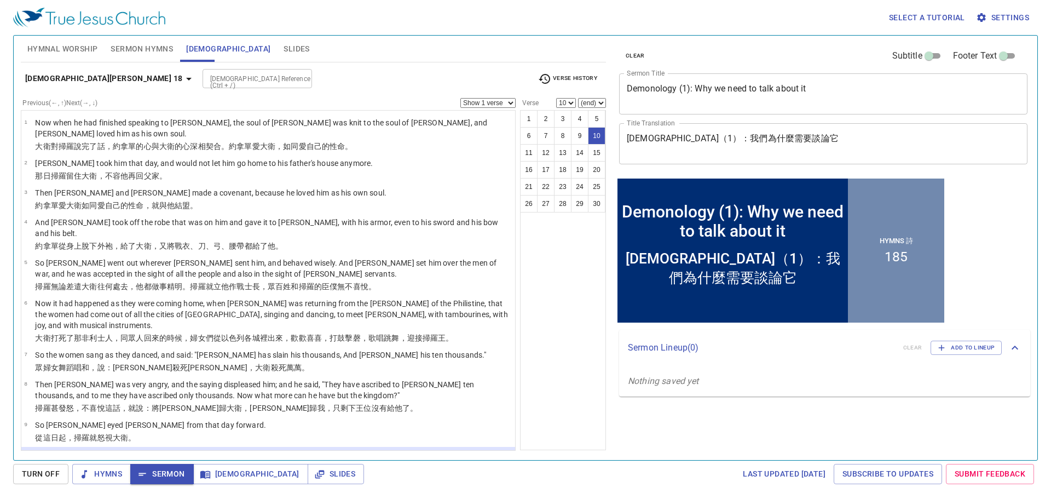
scroll to position [165, 0]
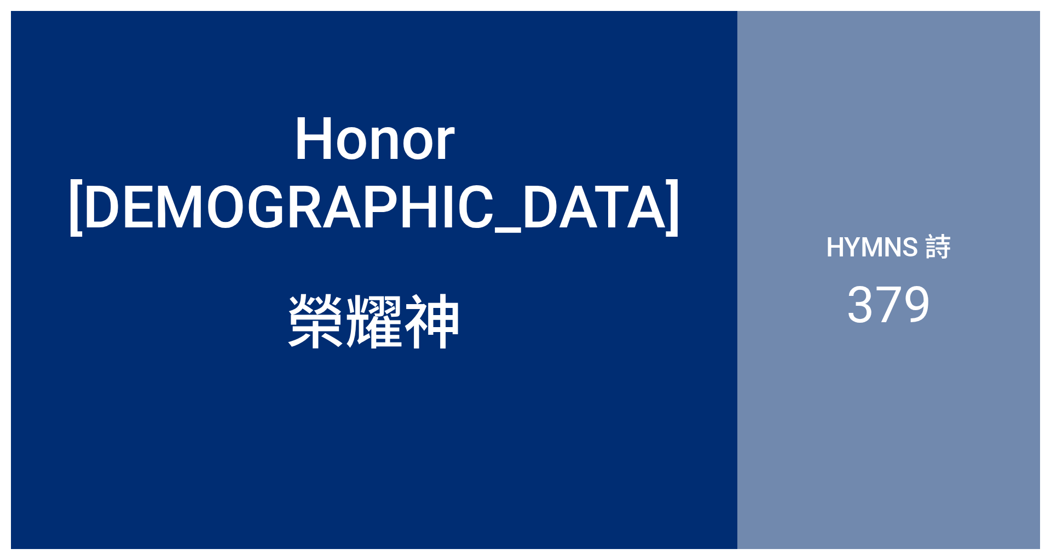
click at [175, 168] on div "Honor [DEMOGRAPHIC_DATA]" at bounding box center [374, 145] width 727 height 215
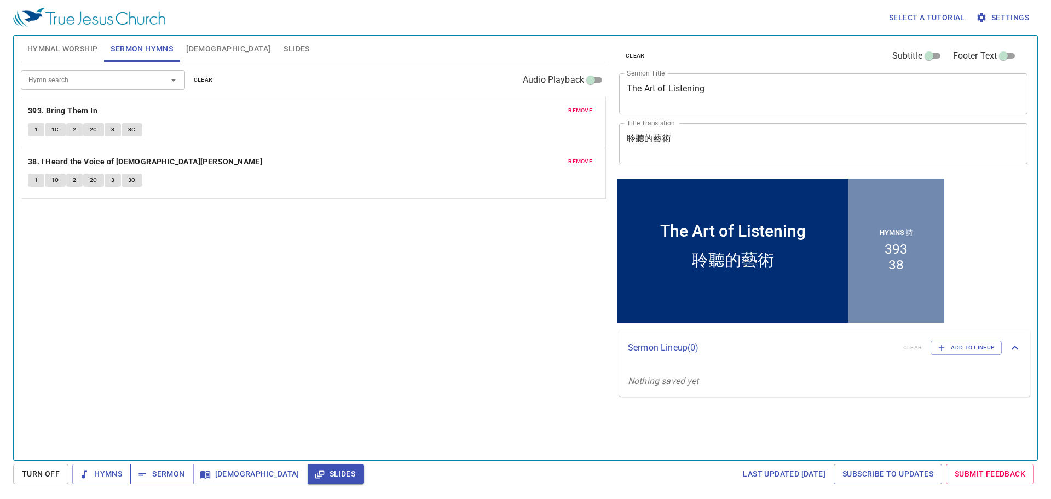
click at [179, 469] on span "Sermon" at bounding box center [161, 474] width 45 height 14
click at [171, 471] on span "Sermon" at bounding box center [161, 474] width 45 height 14
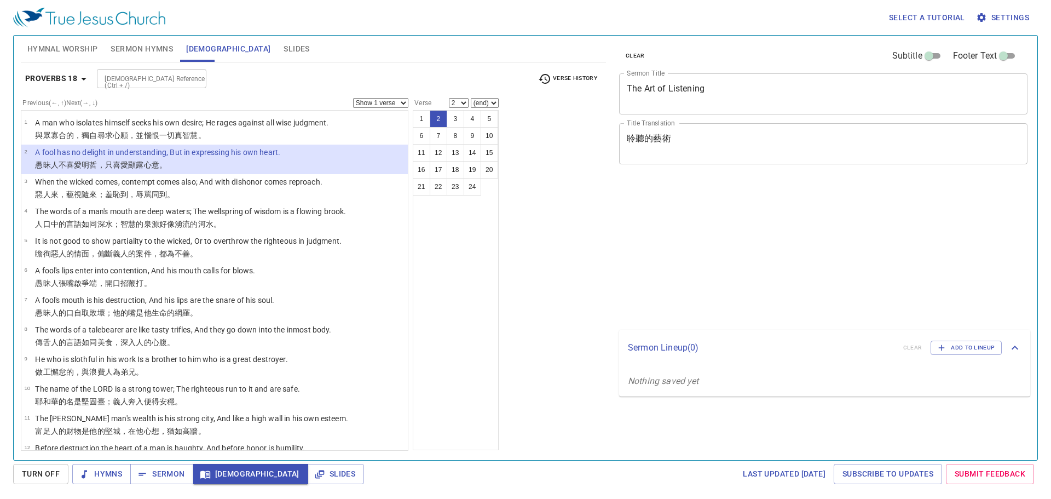
select select "2"
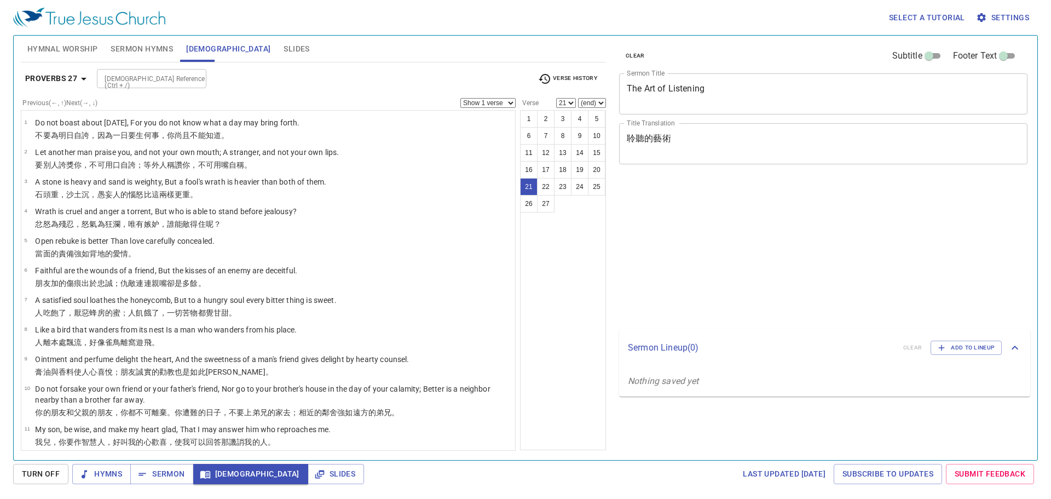
select select "21"
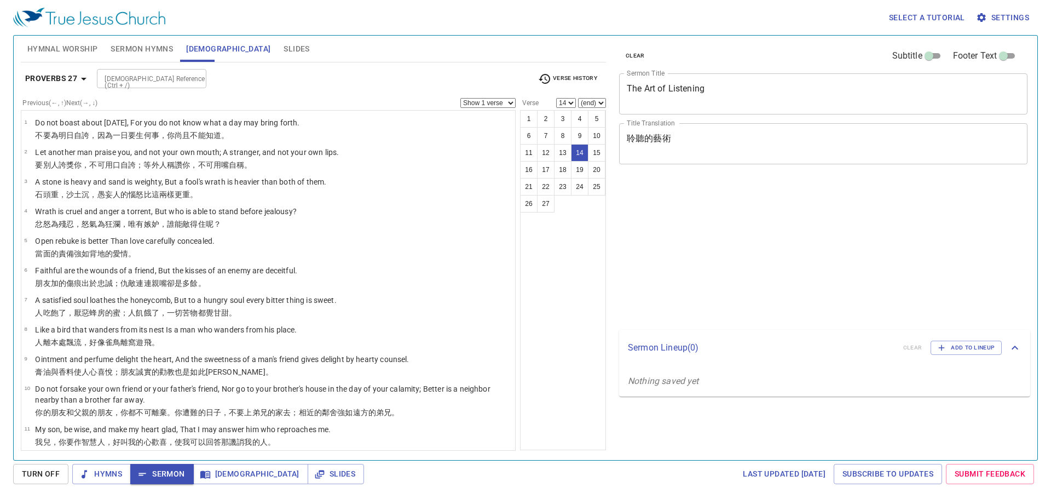
select select "14"
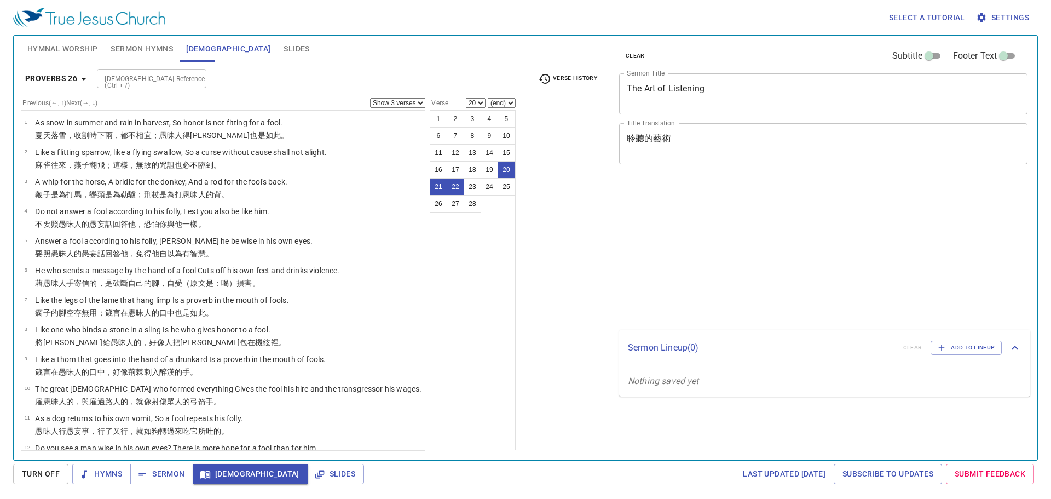
select select "3"
select select "20"
select select "28"
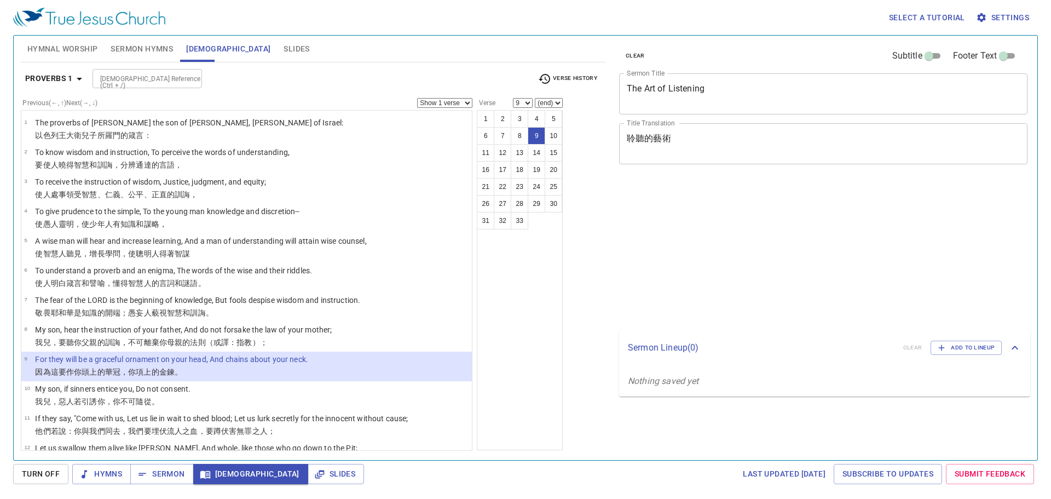
select select "9"
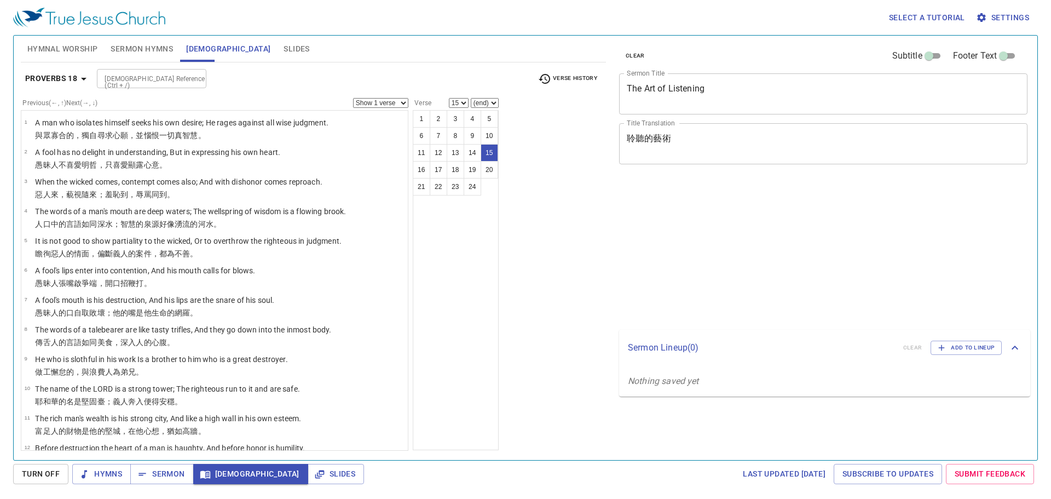
select select "15"
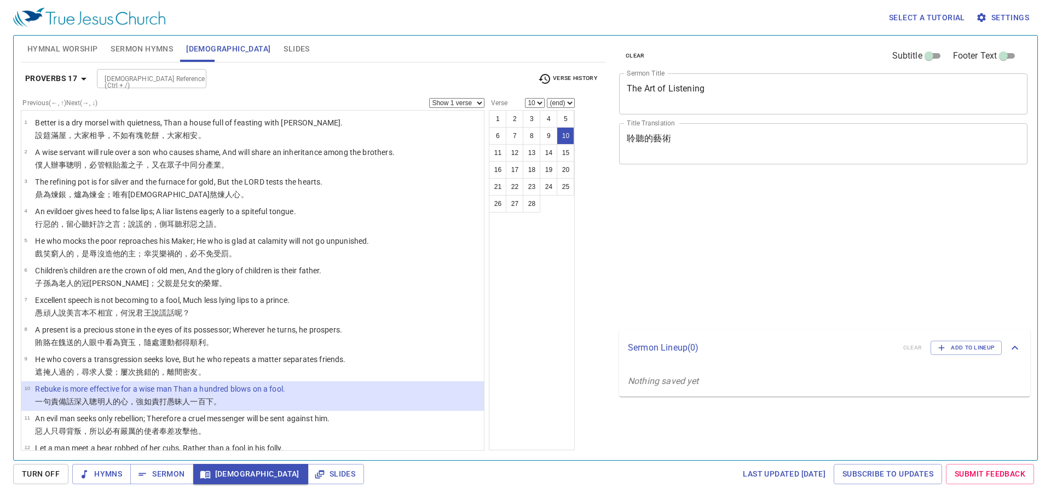
select select "10"
